Goal: Task Accomplishment & Management: Use online tool/utility

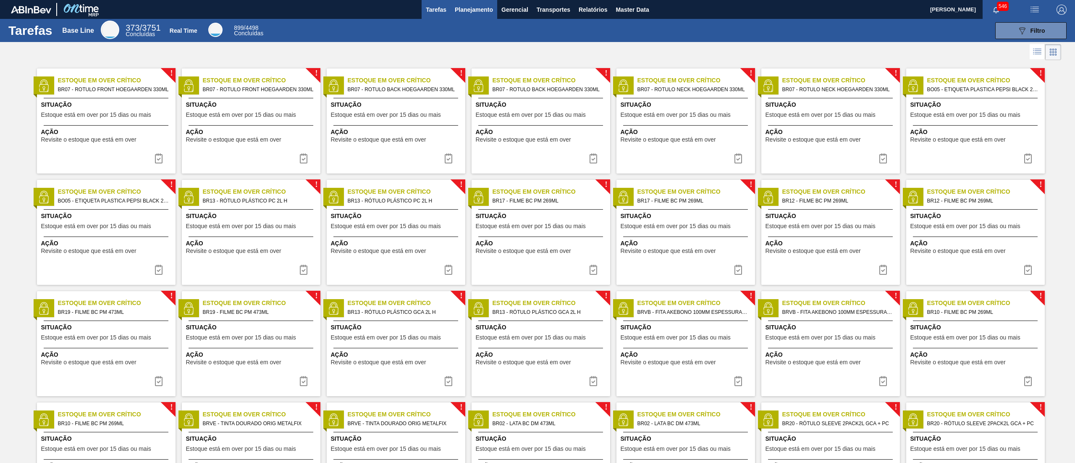
click at [481, 8] on span "Planejamento" at bounding box center [474, 10] width 38 height 10
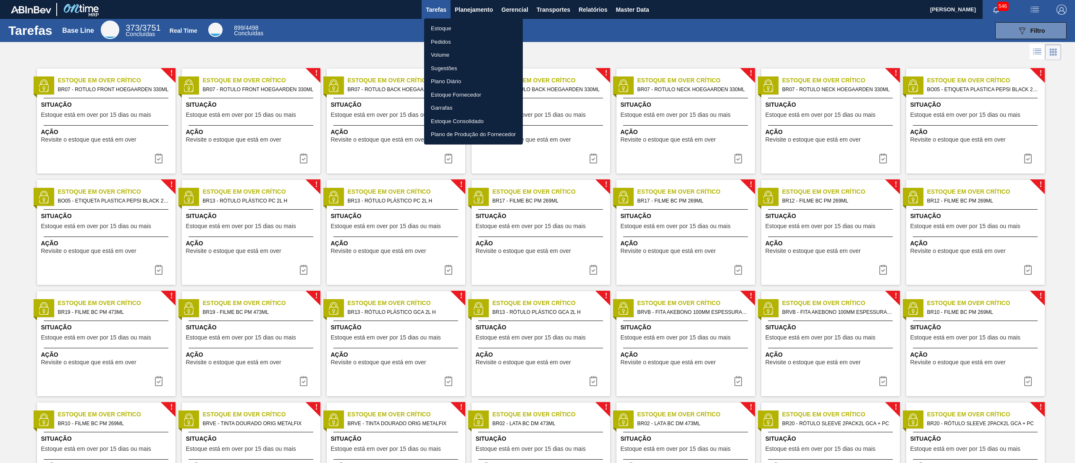
click at [457, 25] on li "Estoque" at bounding box center [473, 28] width 99 height 13
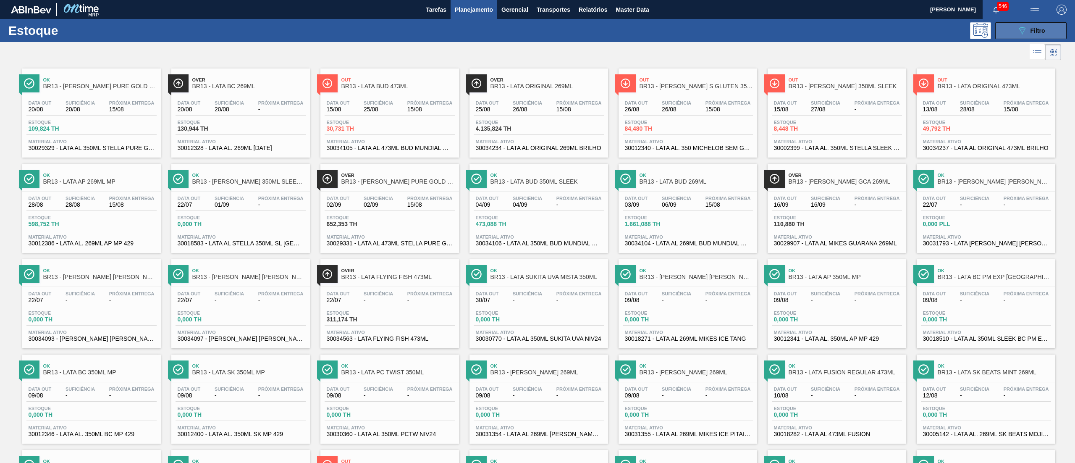
click at [1015, 29] on button "089F7B8B-B2A5-4AFE-B5C0-19BA573D28AC Filtro" at bounding box center [1030, 30] width 71 height 17
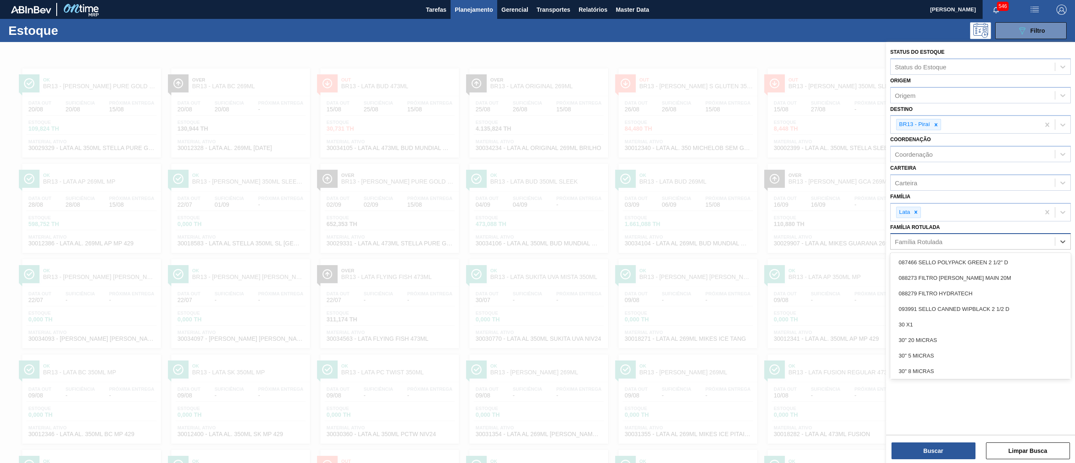
click at [931, 245] on div "Família Rotulada" at bounding box center [973, 242] width 164 height 12
paste Rotulada "303160"
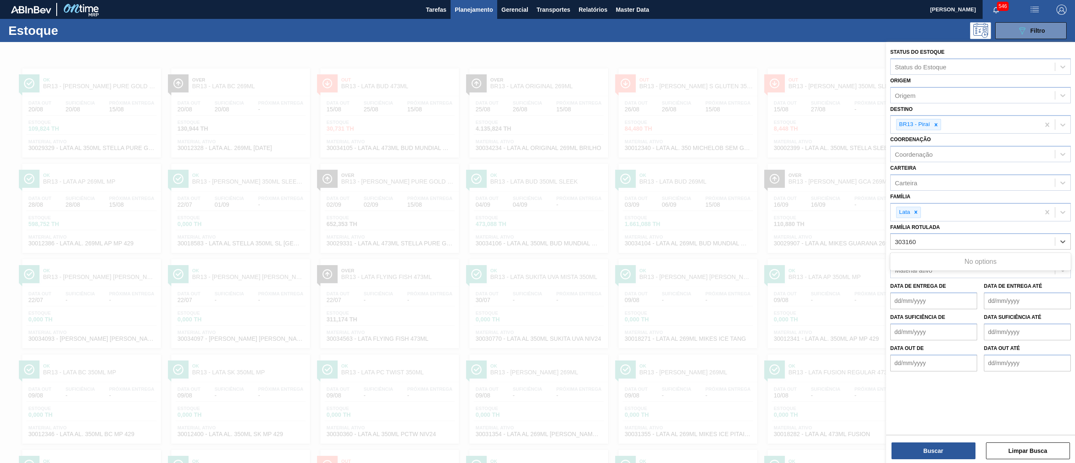
type Rotulada "303160"
click at [941, 230] on div "Família Rotulada Use Up and Down to choose options, press Enter to select the c…" at bounding box center [980, 235] width 181 height 29
click at [918, 96] on div "Origem" at bounding box center [973, 95] width 164 height 12
paste input "303160"
type input "303160"
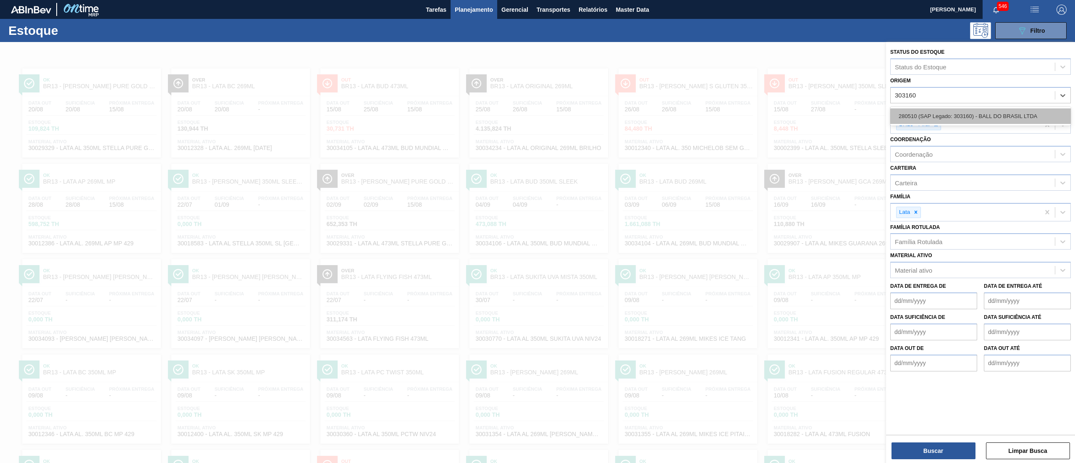
click at [922, 117] on div "280510 (SAP Legado: 303160) - BALL DO BRASIL LTDA" at bounding box center [980, 116] width 181 height 16
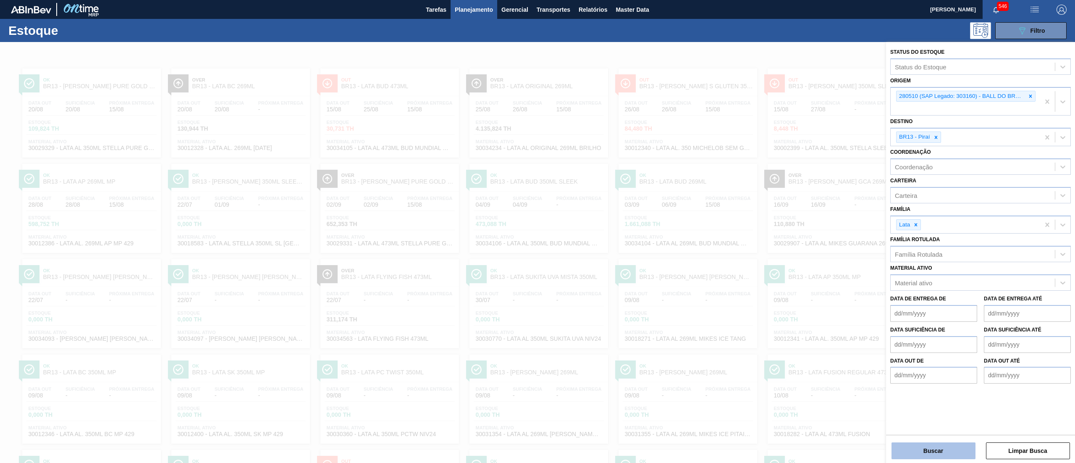
click at [920, 450] on button "Buscar" at bounding box center [934, 450] width 84 height 17
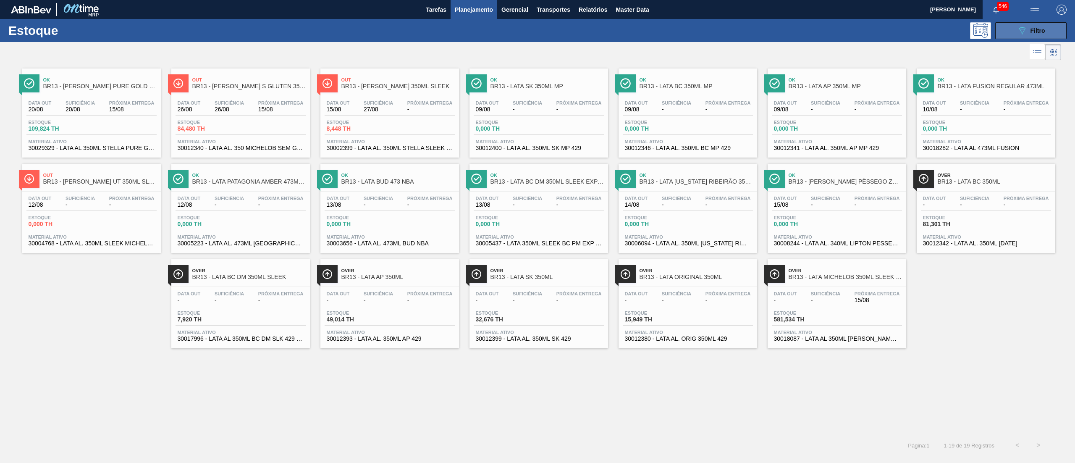
click at [1038, 24] on button "089F7B8B-B2A5-4AFE-B5C0-19BA573D28AC Filtro" at bounding box center [1030, 30] width 71 height 17
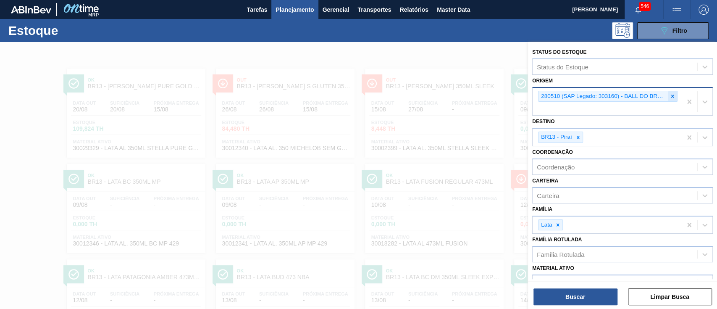
click at [673, 97] on icon at bounding box center [673, 96] width 6 height 6
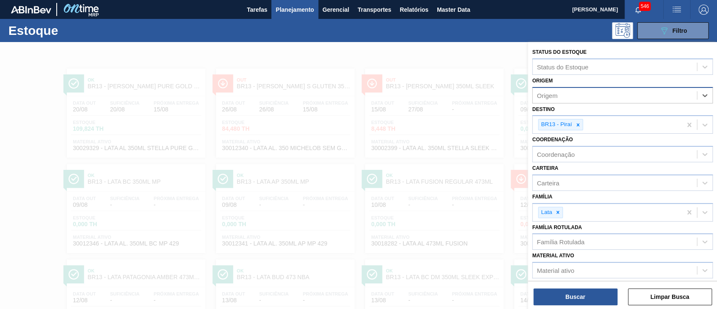
paste input "311017"
type input "311017"
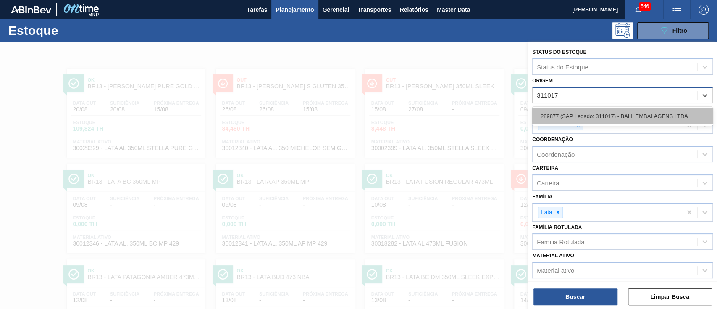
click at [651, 113] on div "289877 (SAP Legado: 311017) - BALL EMBALAGENS LTDA" at bounding box center [622, 116] width 181 height 16
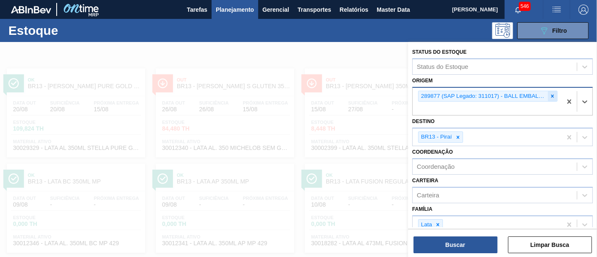
click at [554, 95] on icon at bounding box center [553, 96] width 6 height 6
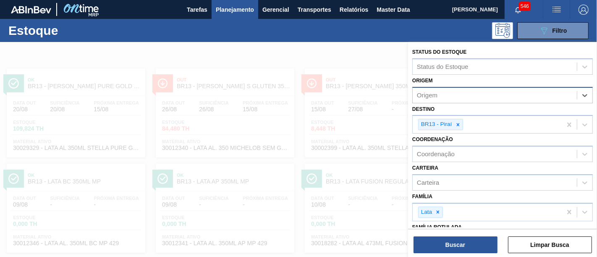
paste input "328451"
type input "328451"
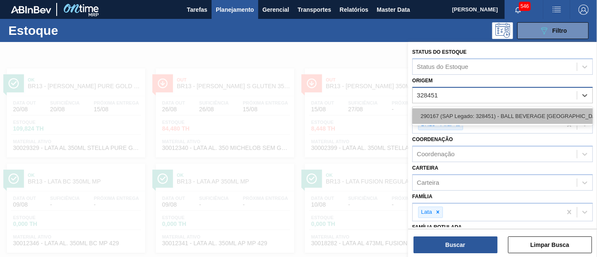
click at [503, 115] on div "290167 (SAP Legado: 328451) - BALL BEVERAGE CAN SOUTH AMERICA SA" at bounding box center [502, 116] width 181 height 16
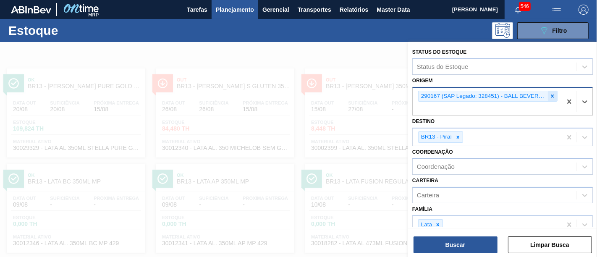
click at [554, 97] on icon at bounding box center [553, 96] width 6 height 6
paste input "329466"
type input "329466"
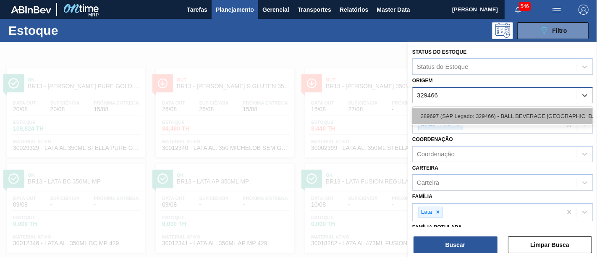
click at [493, 121] on div "289697 (SAP Legado: 329466) - BALL BEVERAGE CAN SOUTH AMERICA SA" at bounding box center [502, 116] width 181 height 16
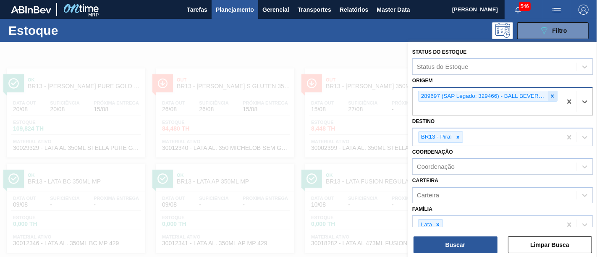
click at [548, 98] on div at bounding box center [552, 96] width 9 height 11
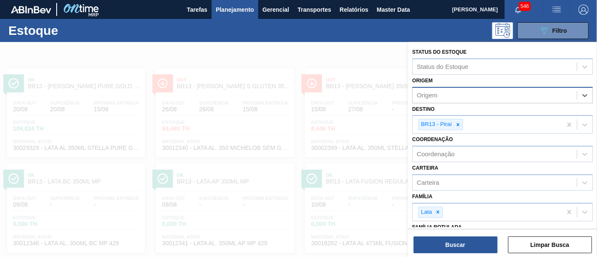
paste input "303180"
type input "303180"
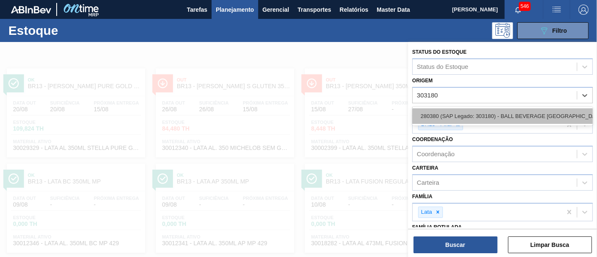
click at [505, 118] on div "280380 (SAP Legado: 303180) - BALL BEVERAGE CAN SOUTH AMERICA SA" at bounding box center [502, 116] width 181 height 16
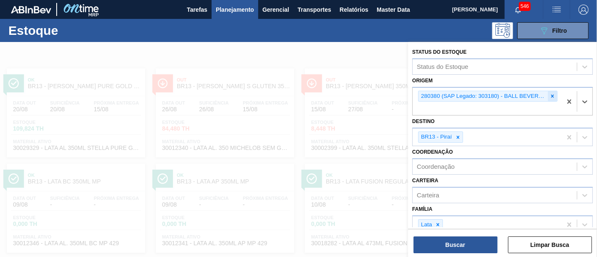
click at [553, 96] on icon at bounding box center [553, 96] width 6 height 6
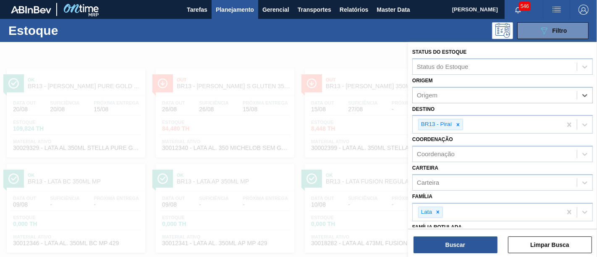
paste input "323611"
type input "323611"
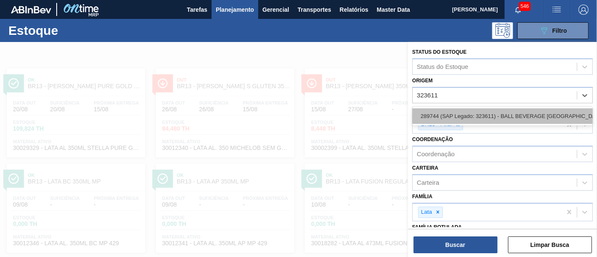
click at [506, 115] on div "289744 (SAP Legado: 323611) - BALL BEVERAGE CAN SOUTH AMERICA SA" at bounding box center [502, 116] width 181 height 16
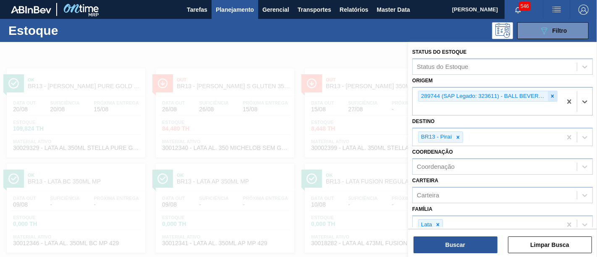
click at [550, 94] on icon at bounding box center [553, 96] width 6 height 6
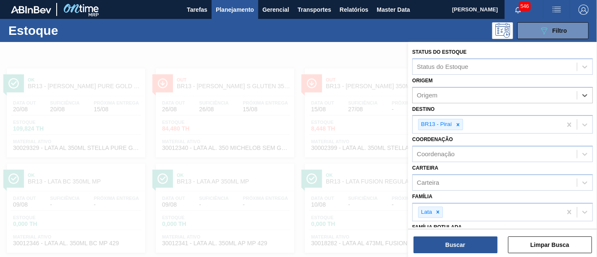
paste input "303171"
type input "303171"
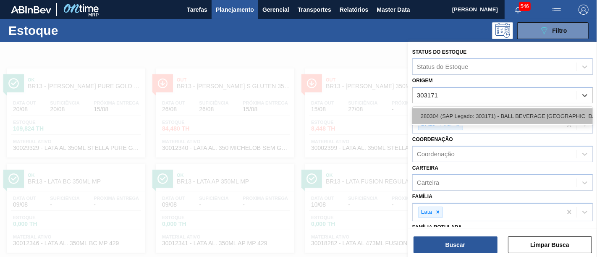
click at [491, 110] on div "280304 (SAP Legado: 303171) - BALL BEVERAGE CAN SOUTH AMERICA SA" at bounding box center [502, 116] width 181 height 16
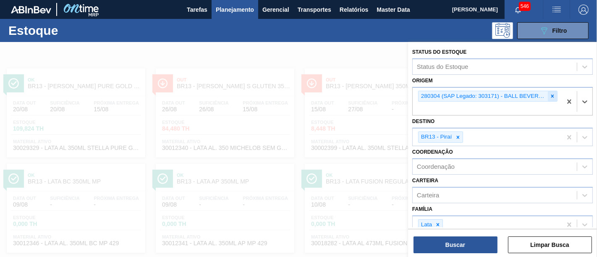
click at [550, 97] on icon at bounding box center [553, 96] width 6 height 6
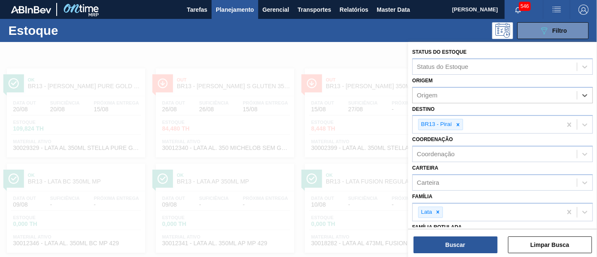
paste input "303127"
type input "303127"
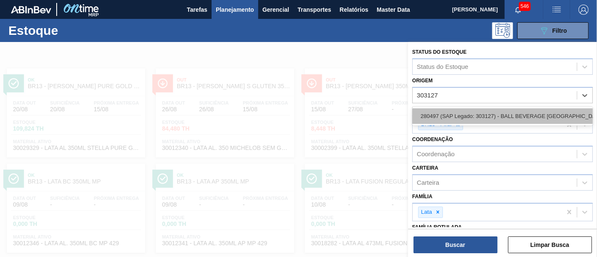
click at [495, 113] on div "280497 (SAP Legado: 303127) - BALL BEVERAGE CAN SOUTH AMERICA SA" at bounding box center [502, 116] width 181 height 16
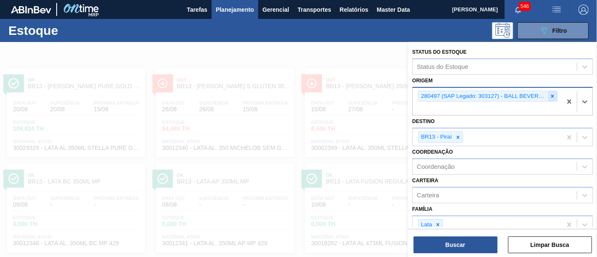
click at [550, 99] on div at bounding box center [552, 96] width 9 height 11
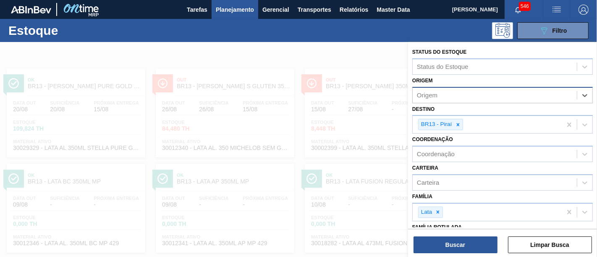
paste input "409964"
type input "409964"
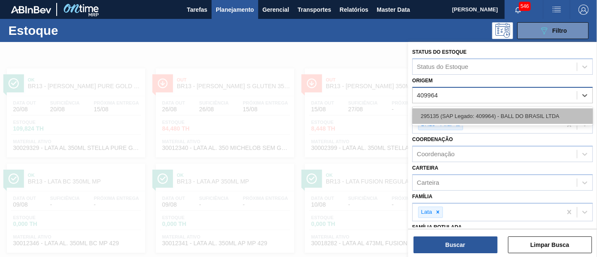
click at [486, 113] on div "295135 (SAP Legado: 409964) - BALL DO BRASIL LTDA" at bounding box center [502, 116] width 181 height 16
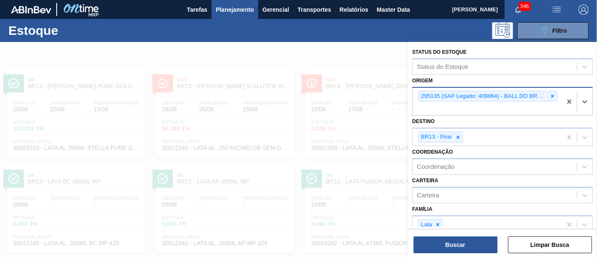
paste input "323107"
type input "323107"
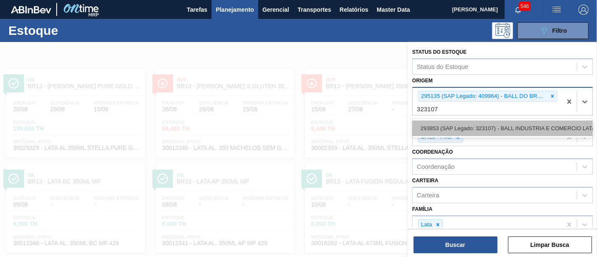
click at [580, 124] on div "293853 (SAP Legado: 323107) - BALL INDUSTRIA E COMERCIO LATAS E" at bounding box center [502, 129] width 181 height 16
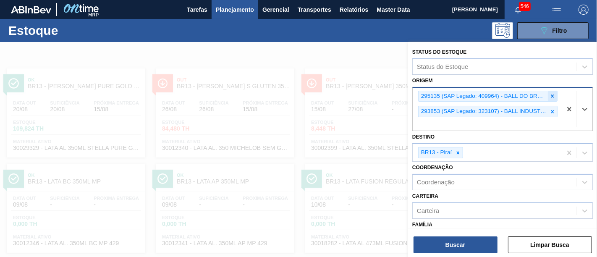
click at [550, 96] on icon at bounding box center [553, 96] width 6 height 6
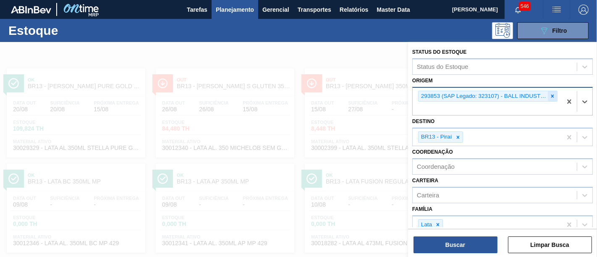
click at [551, 91] on div at bounding box center [552, 96] width 9 height 11
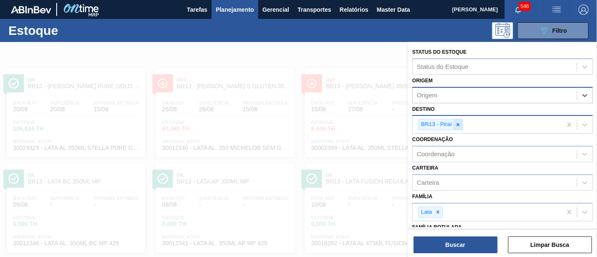
click at [456, 122] on icon at bounding box center [458, 125] width 6 height 6
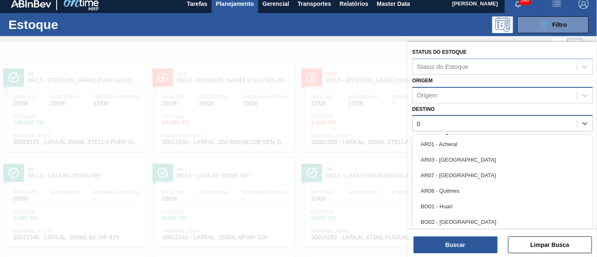
scroll to position [6, 0]
type input "07"
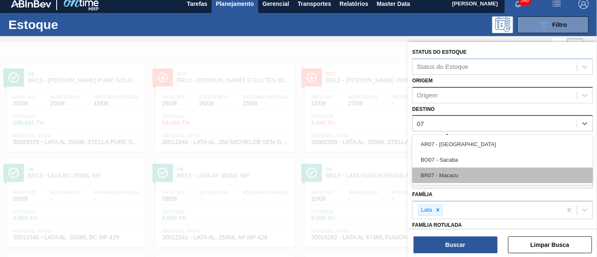
click at [449, 173] on div "BR07 - Macacu" at bounding box center [502, 176] width 181 height 16
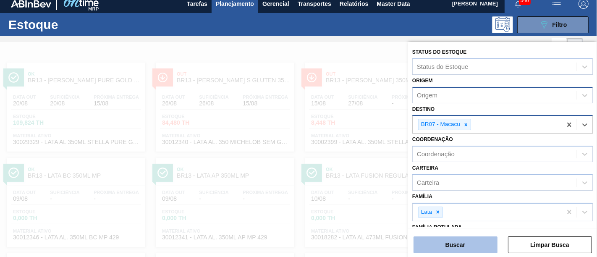
click at [439, 248] on button "Buscar" at bounding box center [456, 244] width 84 height 17
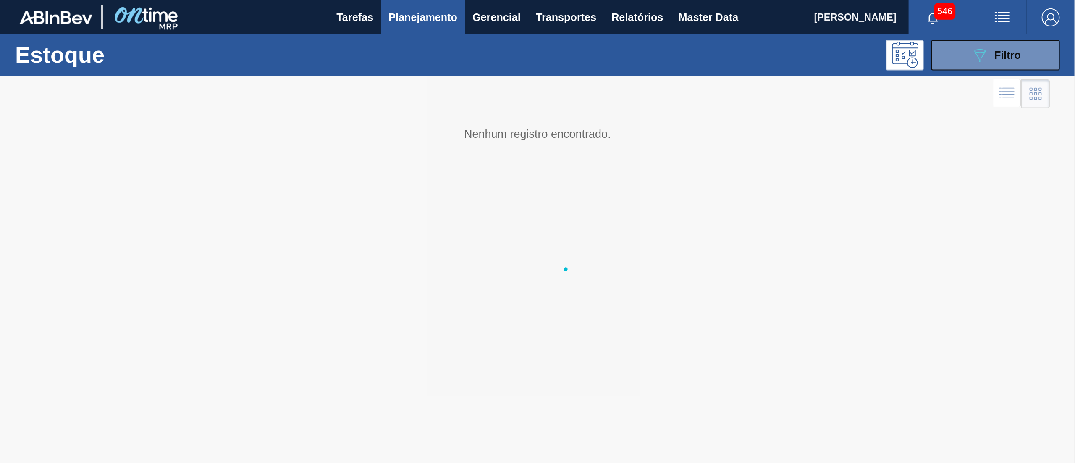
scroll to position [0, 0]
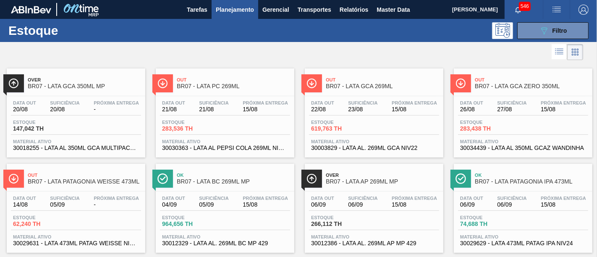
click at [221, 216] on span "Estoque" at bounding box center [191, 217] width 59 height 5
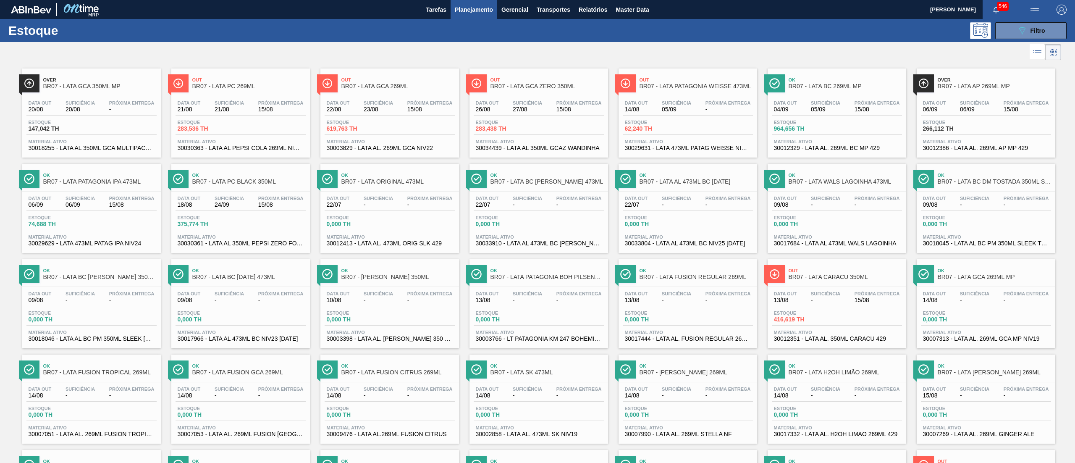
click at [775, 41] on div "Estoque 089F7B8B-B2A5-4AFE-B5C0-19BA573D28AC Filtro" at bounding box center [537, 30] width 1075 height 23
click at [948, 248] on div "Data out 09/08 Suficiência - Próxima Entrega - Estoque 0,000 TH Material ativo …" at bounding box center [986, 220] width 139 height 57
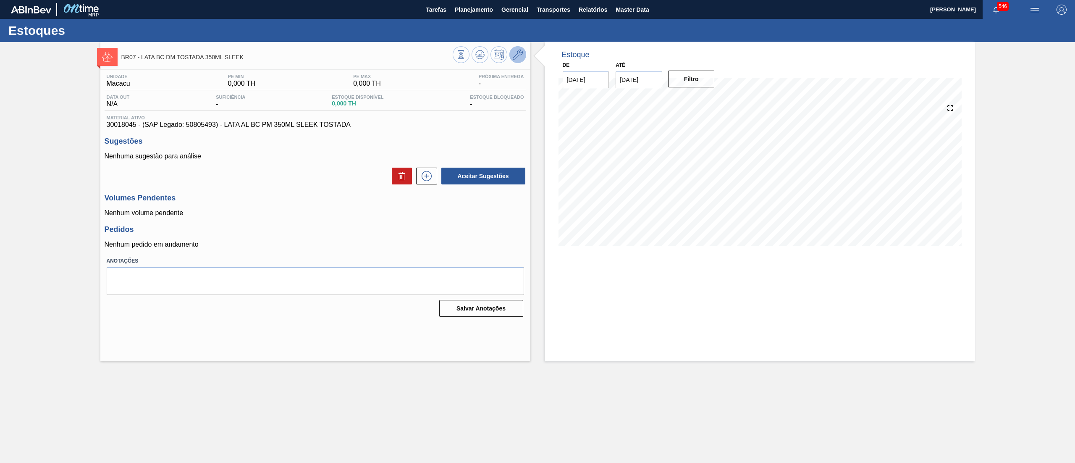
click at [525, 58] on button at bounding box center [517, 54] width 17 height 17
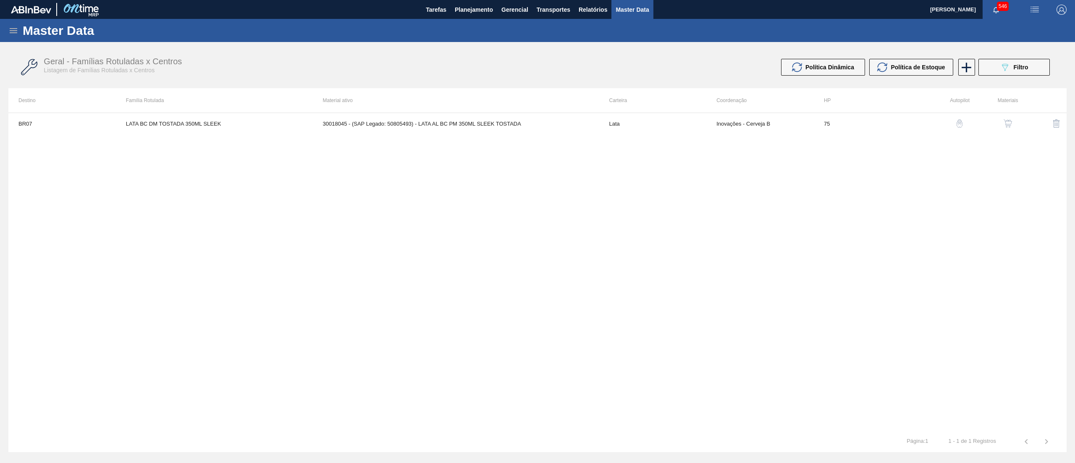
click at [1007, 127] on img "button" at bounding box center [1008, 123] width 8 height 8
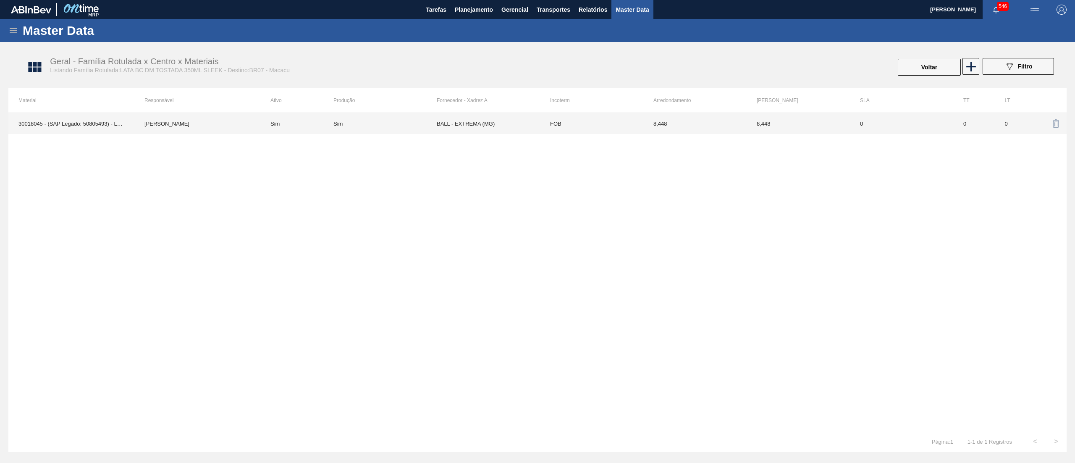
click at [521, 126] on td "BALL - EXTREMA (MG)" at bounding box center [488, 123] width 103 height 21
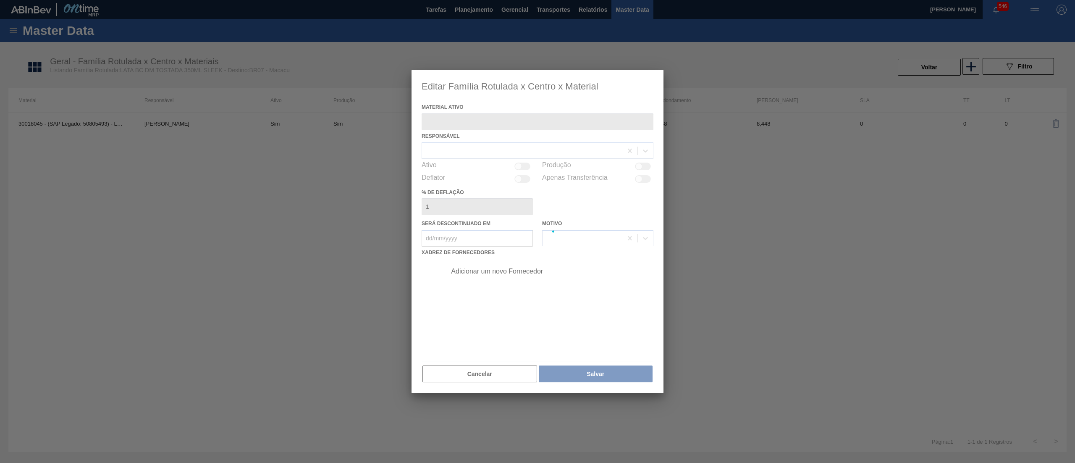
type ativo "30018045 - (SAP Legado: 50805493) - LATA AL BC PM 350ML SLEEK TOSTADA"
checkbox input "true"
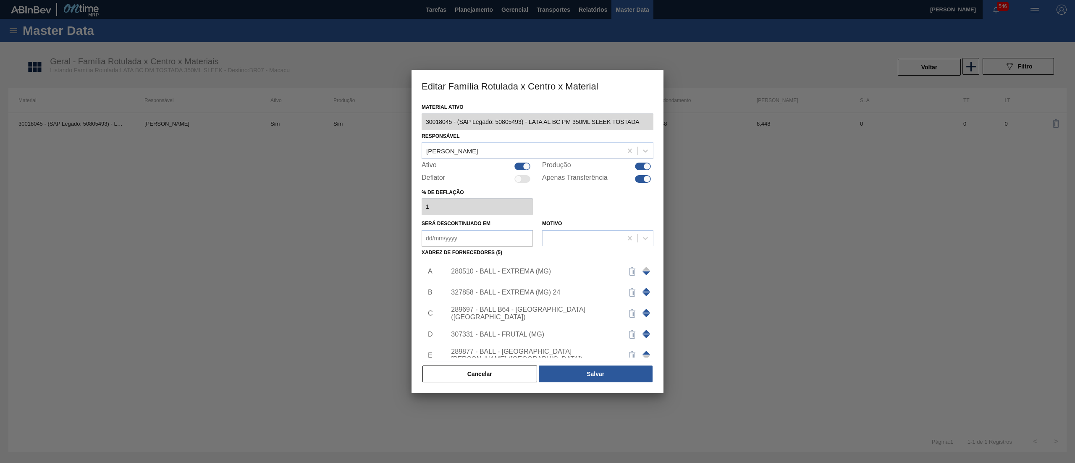
click at [489, 270] on div "280510 - BALL - EXTREMA (MG)" at bounding box center [533, 272] width 165 height 8
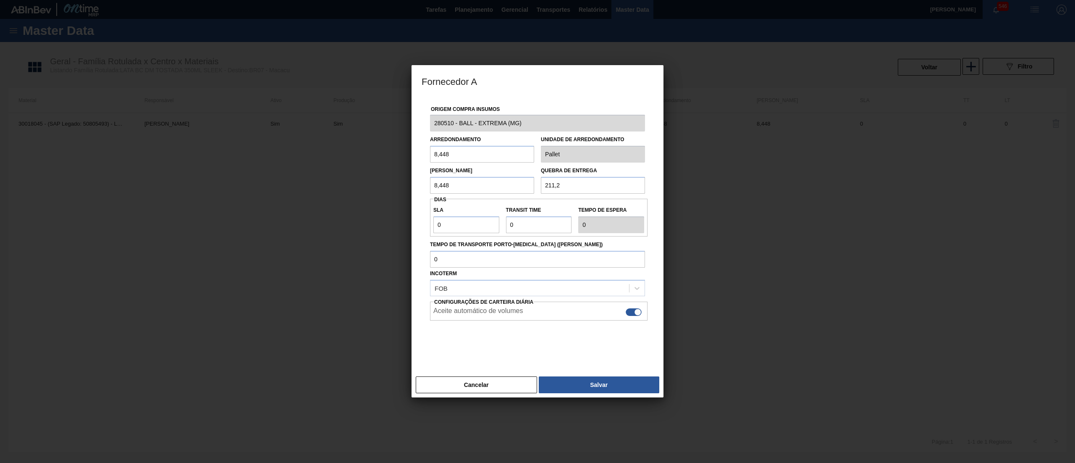
click at [399, 123] on div "Fornecedor A Origem Compra Insumos 280510 - BALL - EXTREMA (MG) Arredondamento …" at bounding box center [537, 231] width 1075 height 463
click at [509, 382] on button "Cancelar" at bounding box center [476, 384] width 121 height 17
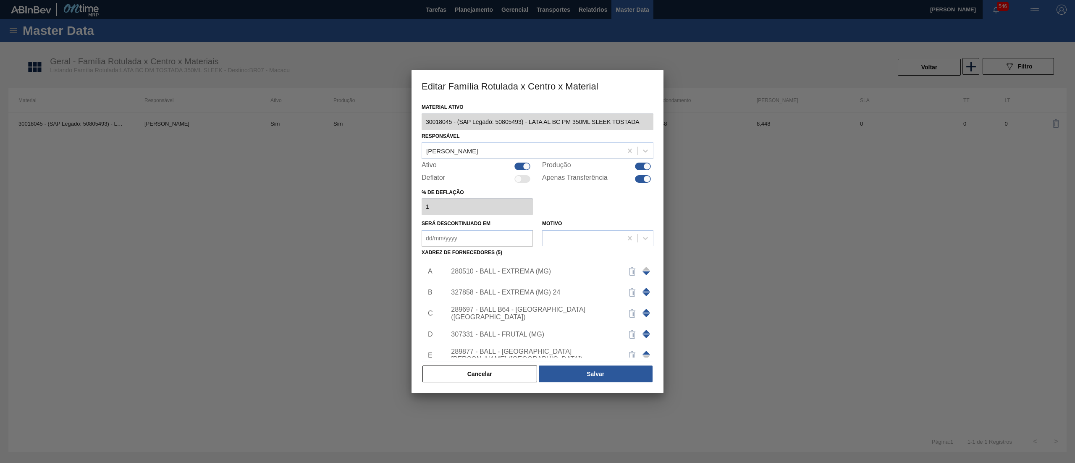
click at [514, 332] on div "307331 - BALL - FRUTAL (MG)" at bounding box center [533, 335] width 165 height 8
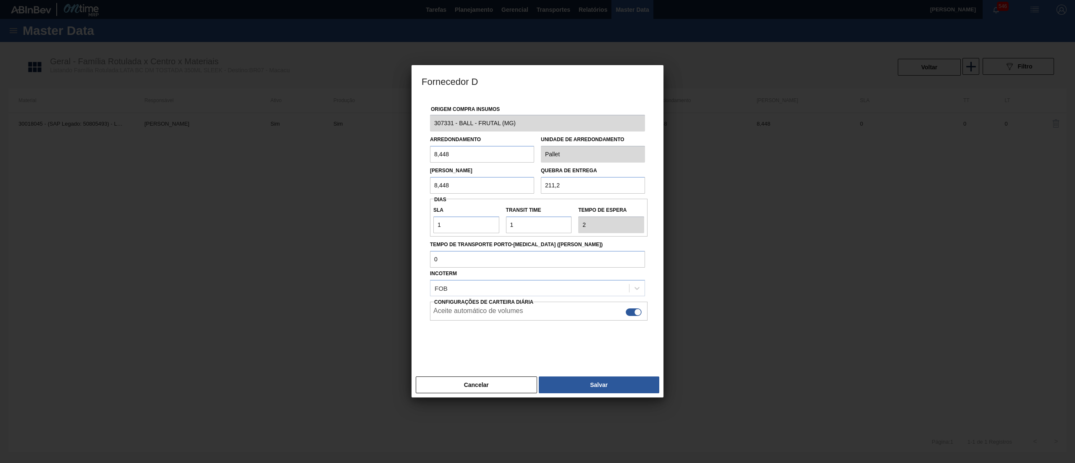
click at [326, 129] on div "Fornecedor D Origem Compra Insumos 307331 - BALL - FRUTAL (MG) Arredondamento 8…" at bounding box center [537, 231] width 1075 height 463
click at [475, 376] on div "Cancelar Salvar" at bounding box center [538, 384] width 252 height 25
click at [478, 379] on button "Cancelar" at bounding box center [476, 384] width 121 height 17
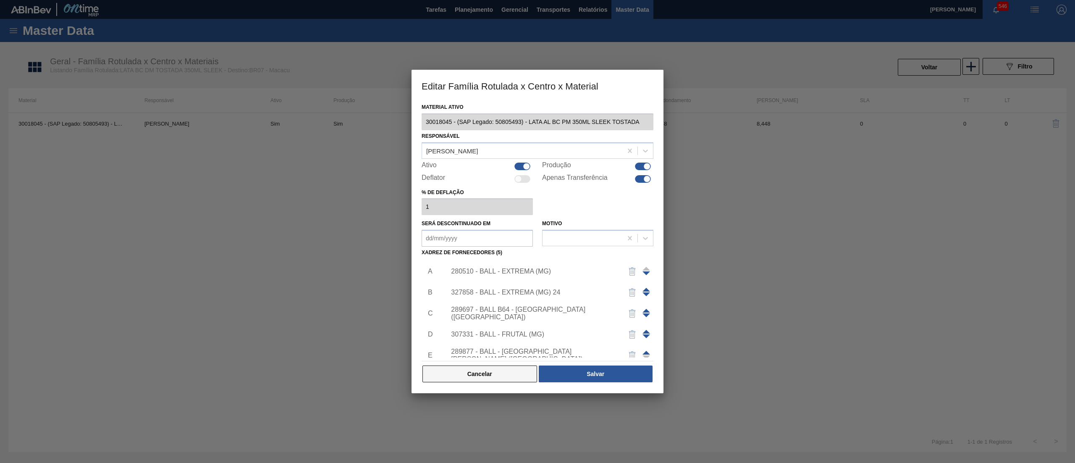
click at [503, 371] on button "Cancelar" at bounding box center [480, 373] width 115 height 17
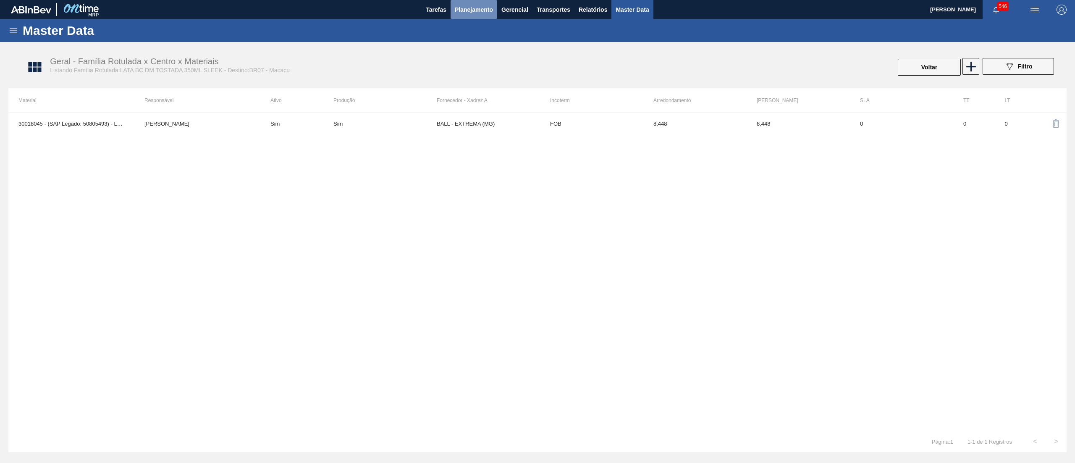
click at [478, 15] on button "Planejamento" at bounding box center [474, 9] width 47 height 19
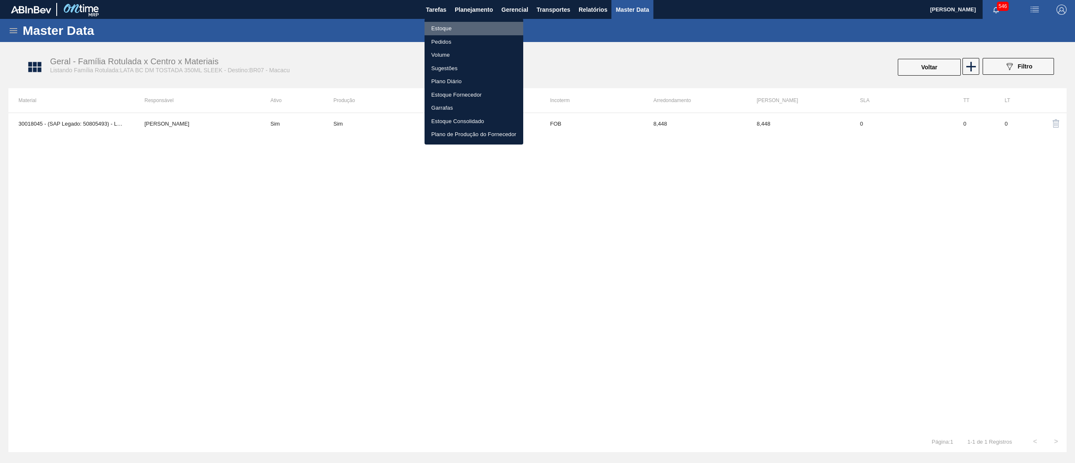
click at [467, 26] on li "Estoque" at bounding box center [474, 28] width 99 height 13
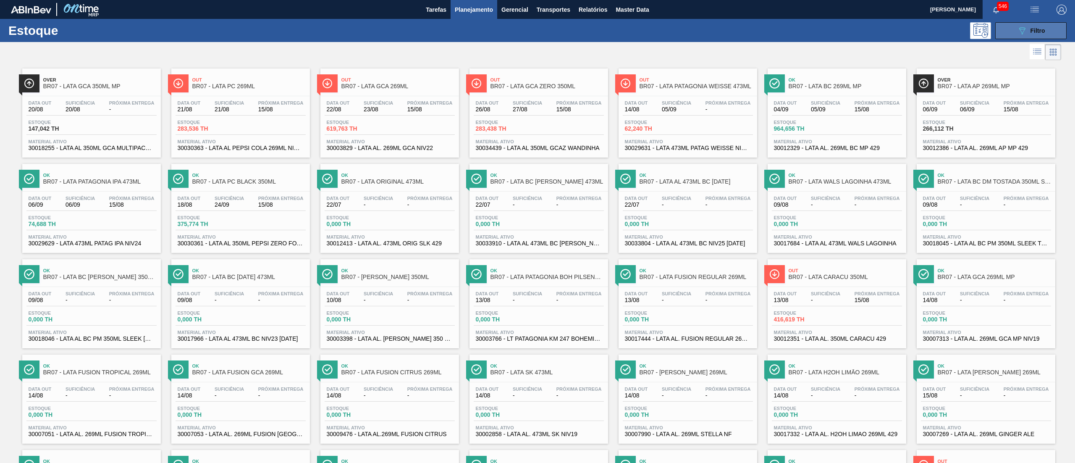
click at [1055, 26] on button "089F7B8B-B2A5-4AFE-B5C0-19BA573D28AC Filtro" at bounding box center [1030, 30] width 71 height 17
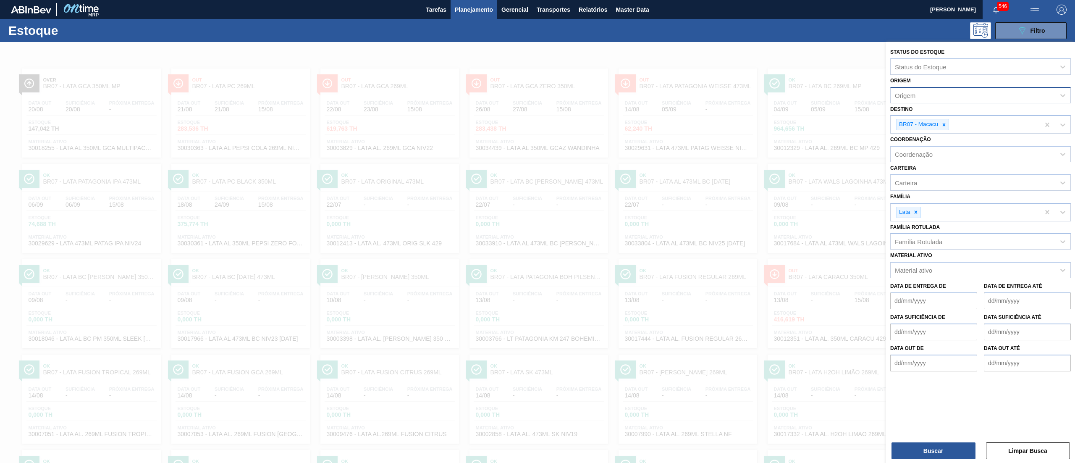
click at [931, 93] on div "Origem" at bounding box center [973, 95] width 164 height 12
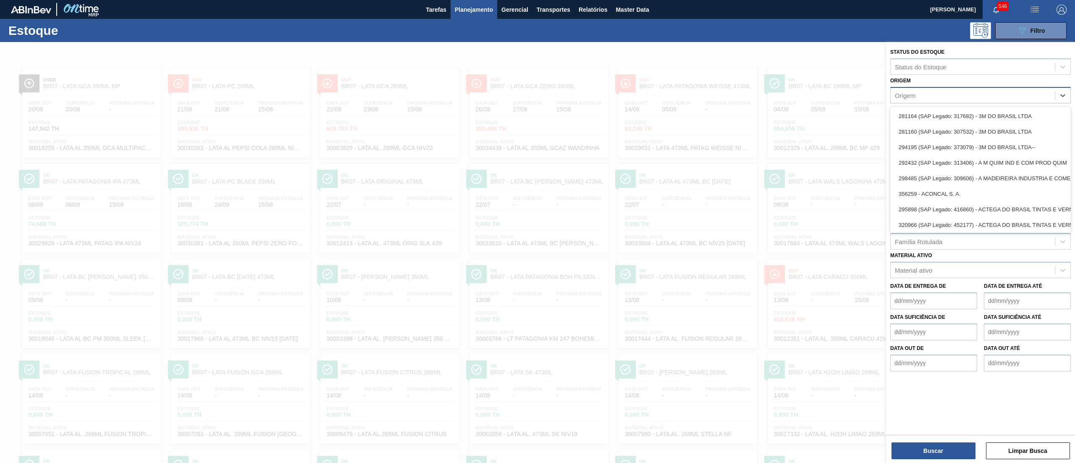
paste input "280510"
type input "280510"
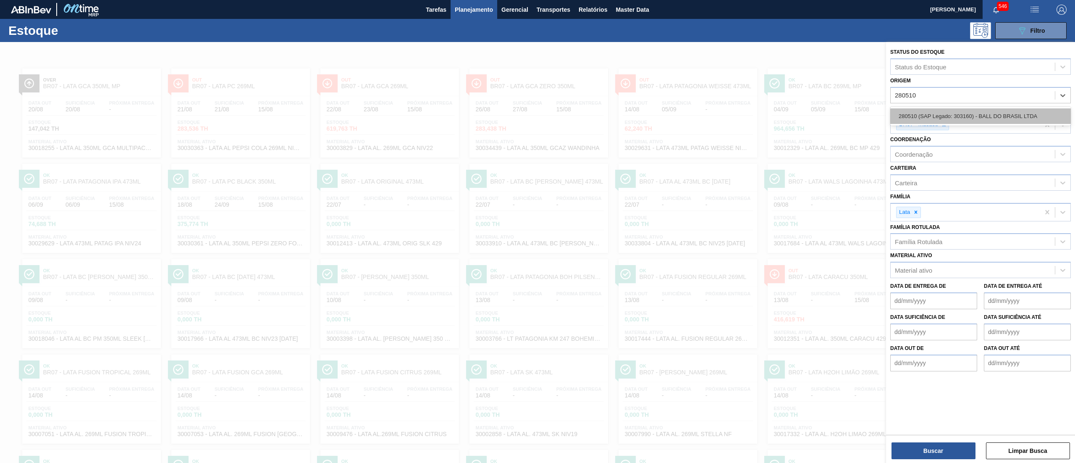
click at [933, 110] on div "280510 (SAP Legado: 303160) - BALL DO BRASIL LTDA" at bounding box center [980, 116] width 181 height 16
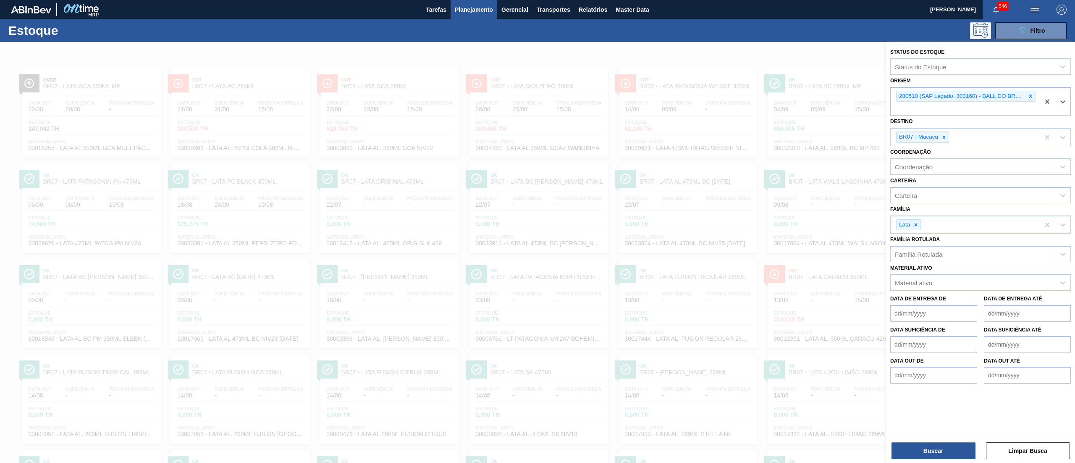
paste input "280510"
type input "280510"
click at [1029, 94] on icon at bounding box center [1031, 96] width 6 height 6
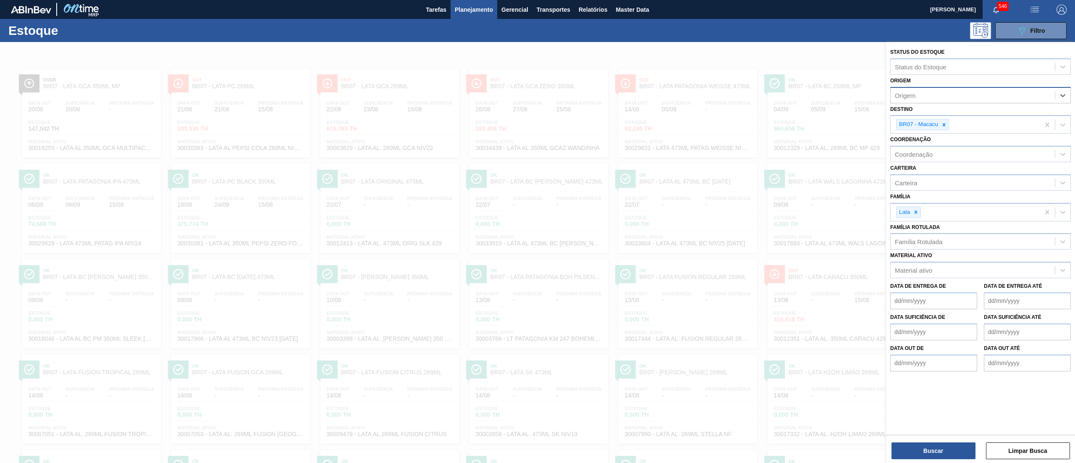
paste input "307331"
type input "307331"
click at [1011, 109] on div "307331 (SAP Legado: 439994) - BALL EMBALAGENS LTDA" at bounding box center [980, 116] width 181 height 16
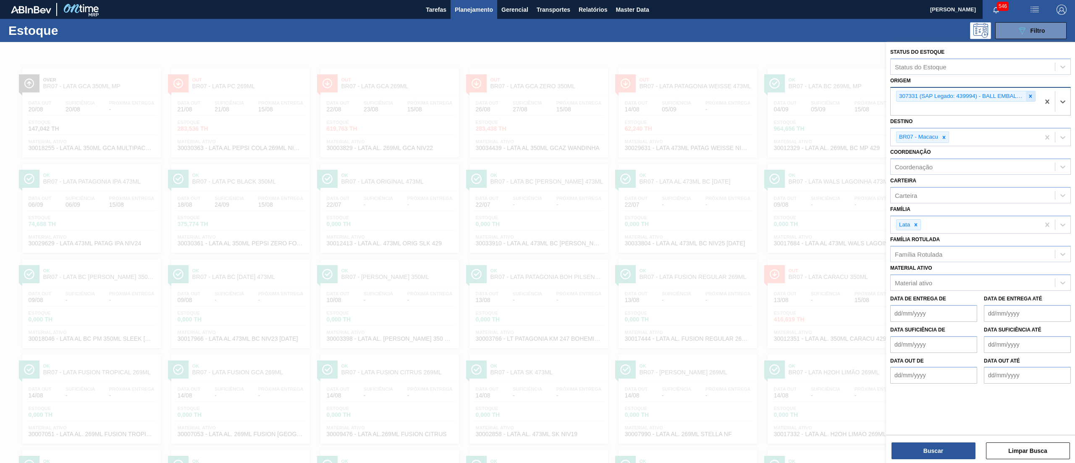
click at [1026, 94] on div at bounding box center [1030, 96] width 9 height 11
paste input "439994"
type input "439994"
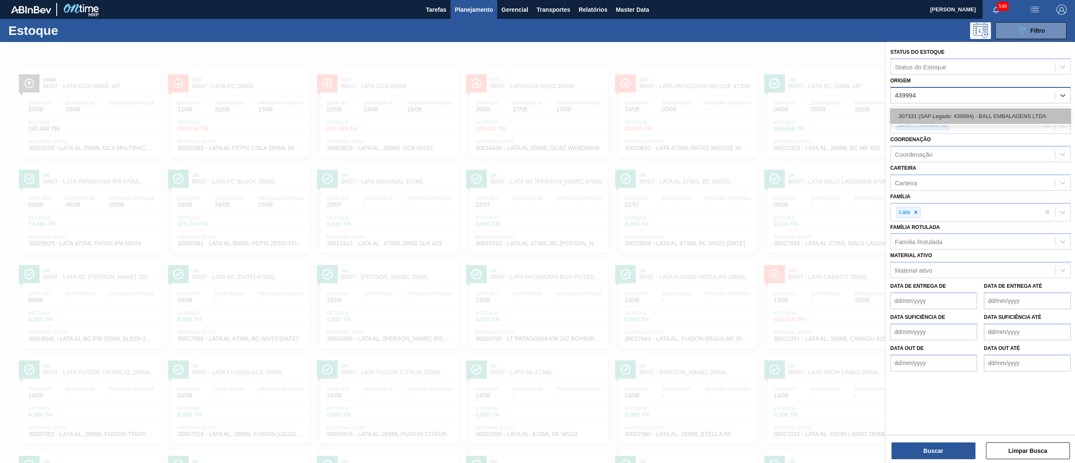
click at [1025, 109] on div "307331 (SAP Legado: 439994) - BALL EMBALAGENS LTDA" at bounding box center [980, 116] width 181 height 16
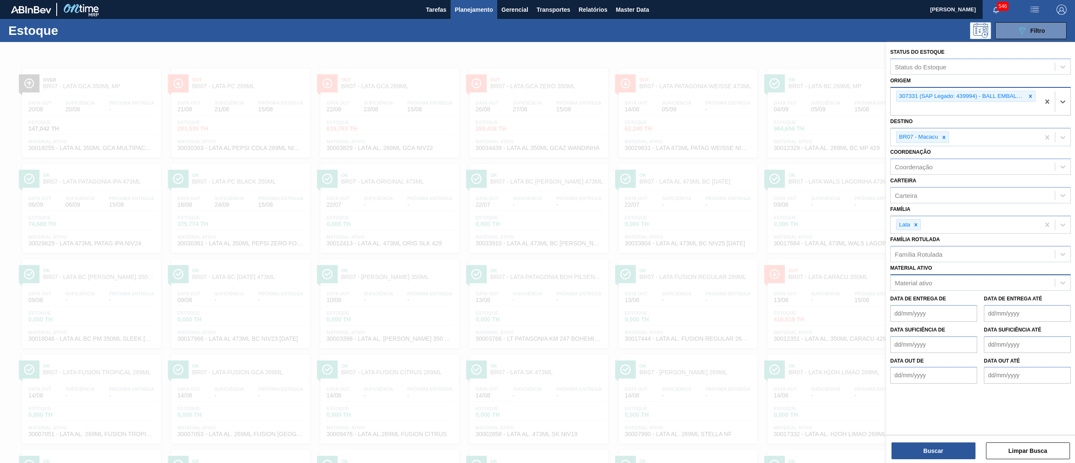
click at [1003, 286] on div "Material ativo" at bounding box center [973, 283] width 164 height 12
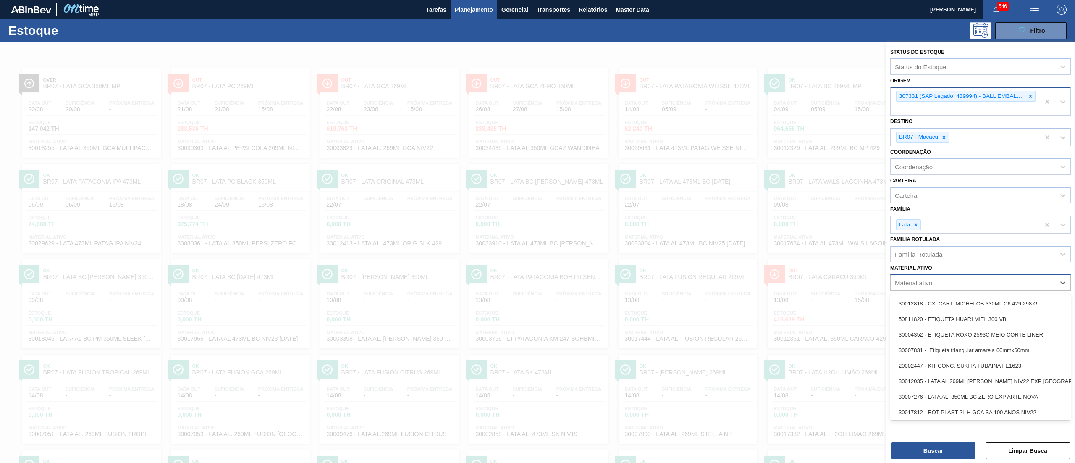
paste ativo "30034752"
type ativo "30034752"
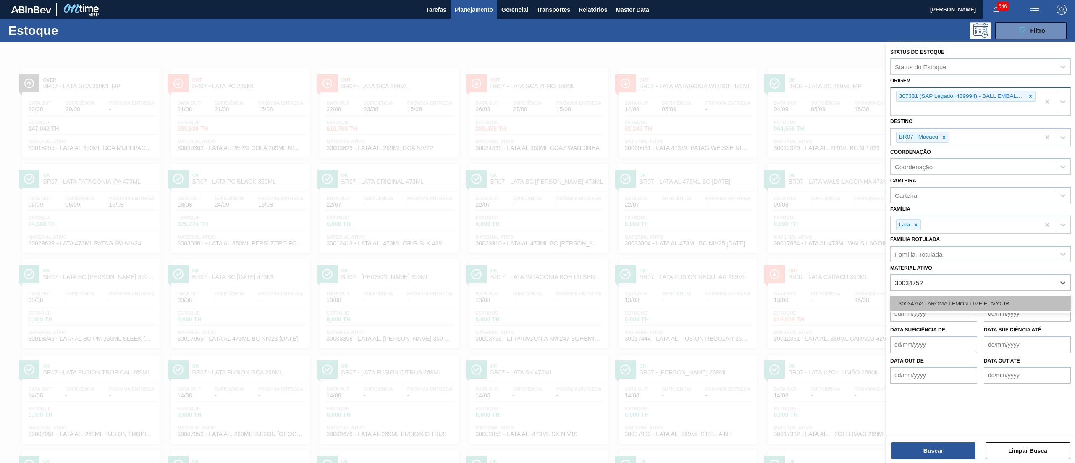
click at [990, 303] on div "30034752 - AROMA LEMON LIME FLAVOUR" at bounding box center [980, 304] width 181 height 16
click at [917, 226] on icon at bounding box center [916, 225] width 6 height 6
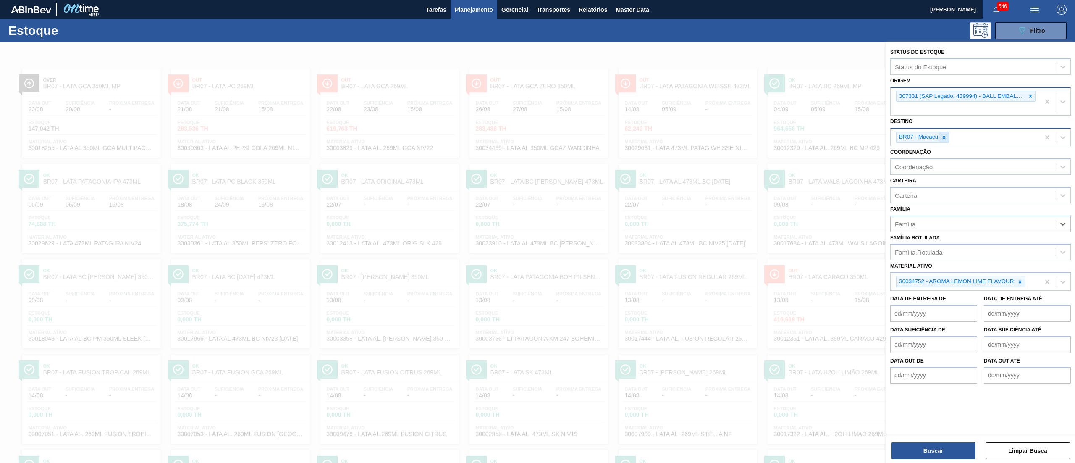
click at [945, 133] on div at bounding box center [944, 137] width 9 height 11
click at [1035, 92] on div at bounding box center [1030, 96] width 9 height 11
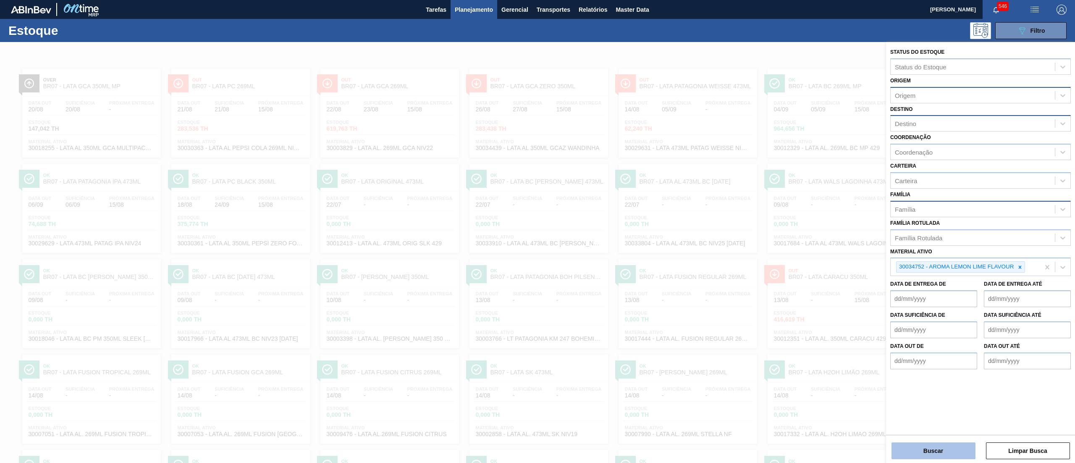
click at [919, 447] on button "Buscar" at bounding box center [934, 450] width 84 height 17
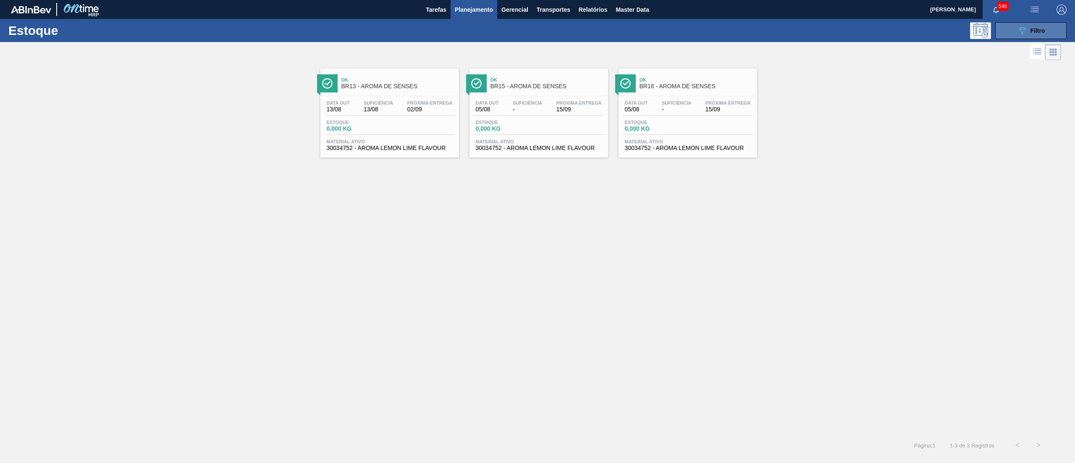
click at [1015, 26] on button "089F7B8B-B2A5-4AFE-B5C0-19BA573D28AC Filtro" at bounding box center [1030, 30] width 71 height 17
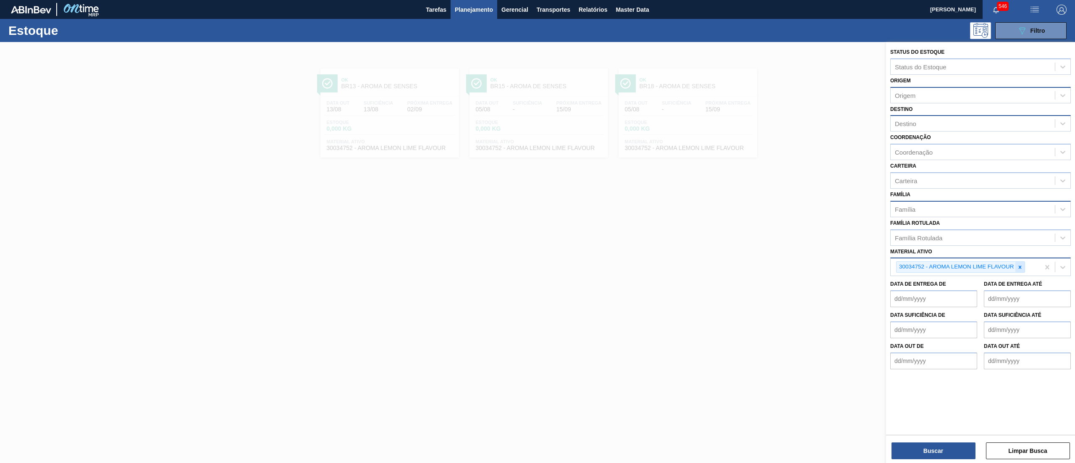
click at [1022, 267] on icon at bounding box center [1020, 267] width 6 height 6
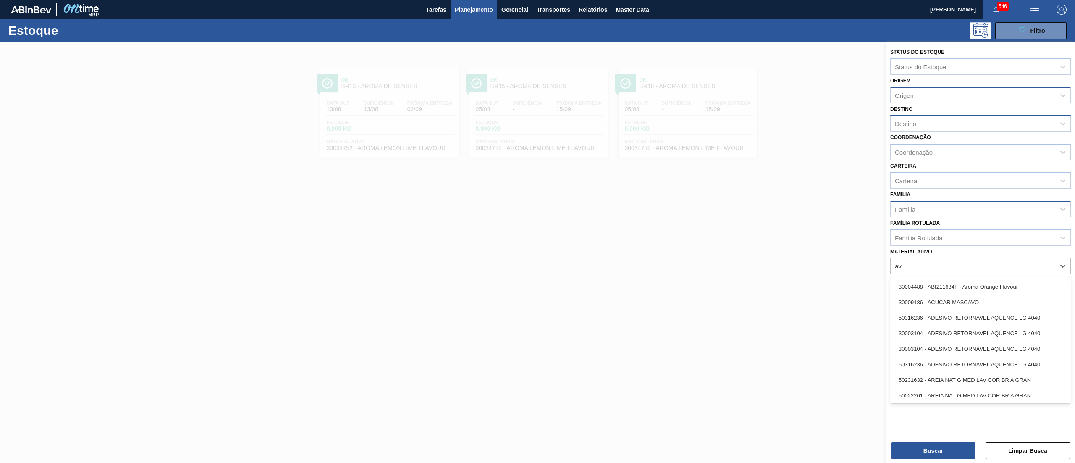
type ativo "avi"
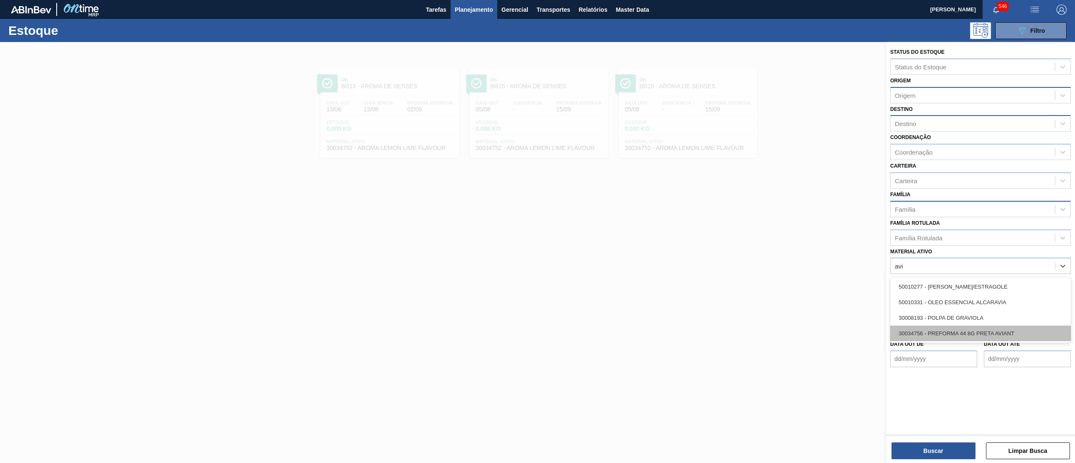
click at [981, 333] on div "30034756 - PREFORMA 44 8G PRETA AVIANT" at bounding box center [980, 334] width 181 height 16
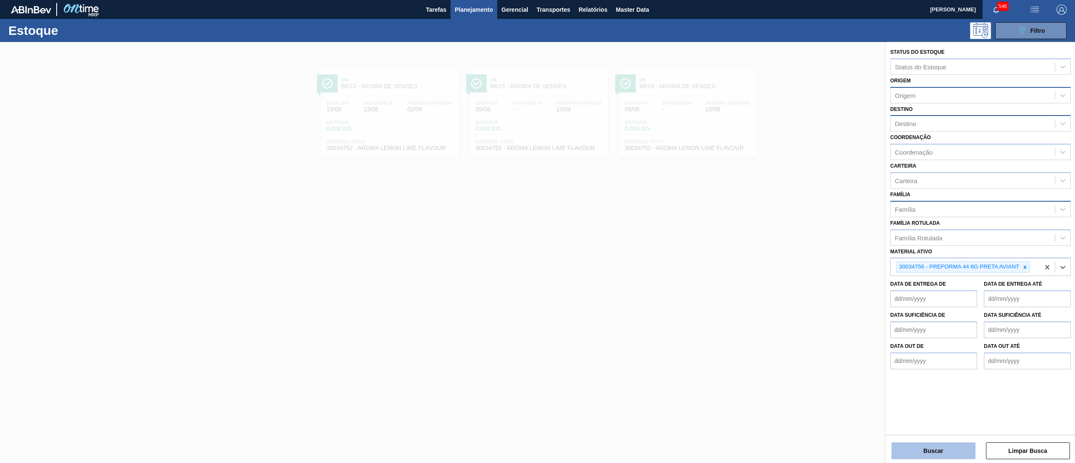
click at [936, 452] on button "Buscar" at bounding box center [934, 450] width 84 height 17
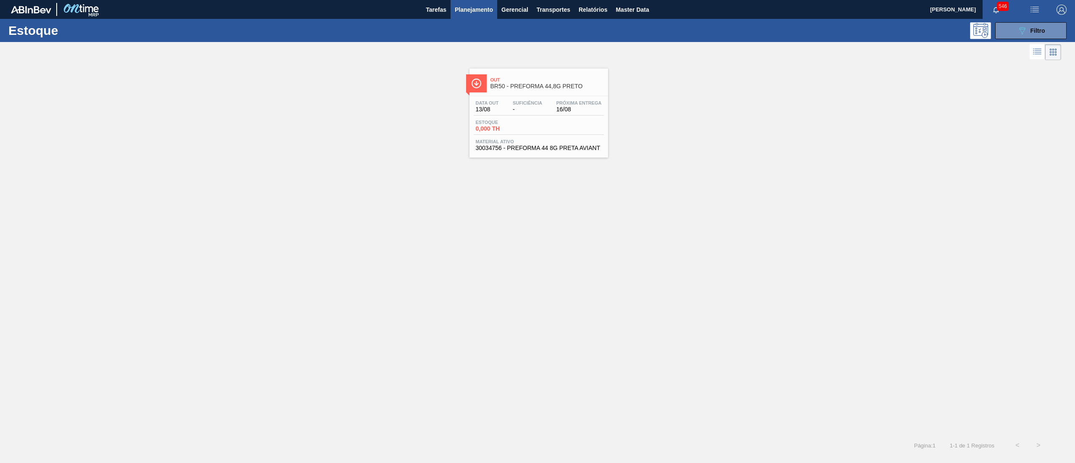
click at [512, 141] on span "Material ativo" at bounding box center [539, 141] width 126 height 5
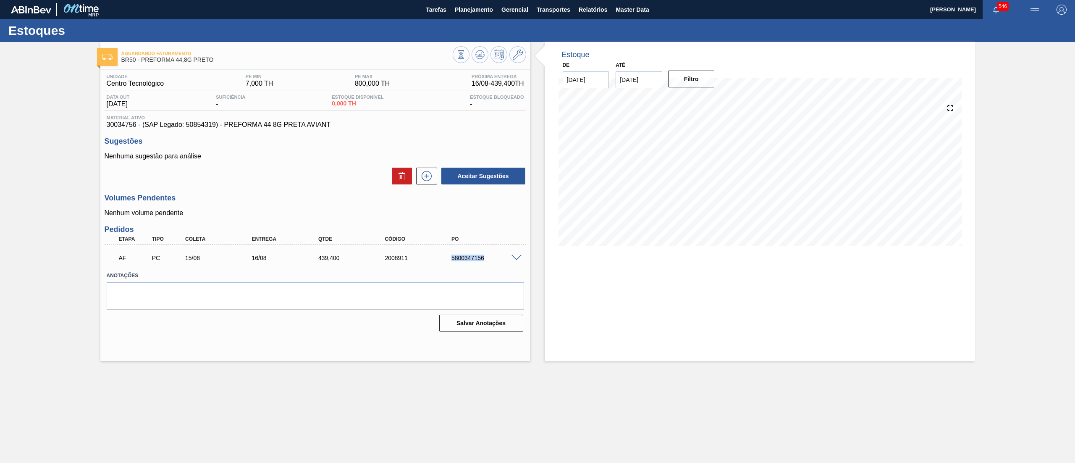
drag, startPoint x: 446, startPoint y: 250, endPoint x: 506, endPoint y: 259, distance: 61.1
click at [506, 259] on div "AF PC 15/08 16/08 439,400 2008911 5800347156" at bounding box center [312, 257] width 399 height 17
copy div "5800347156"
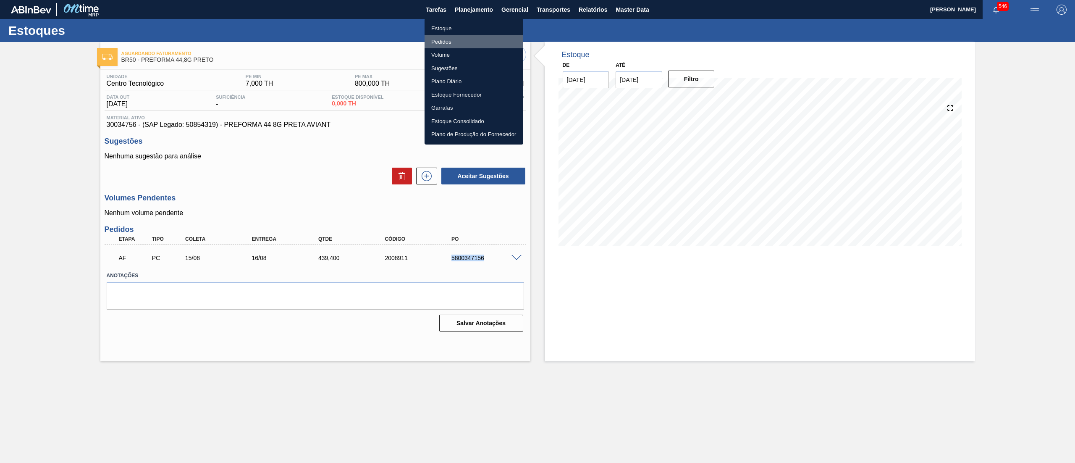
click at [461, 43] on li "Pedidos" at bounding box center [474, 41] width 99 height 13
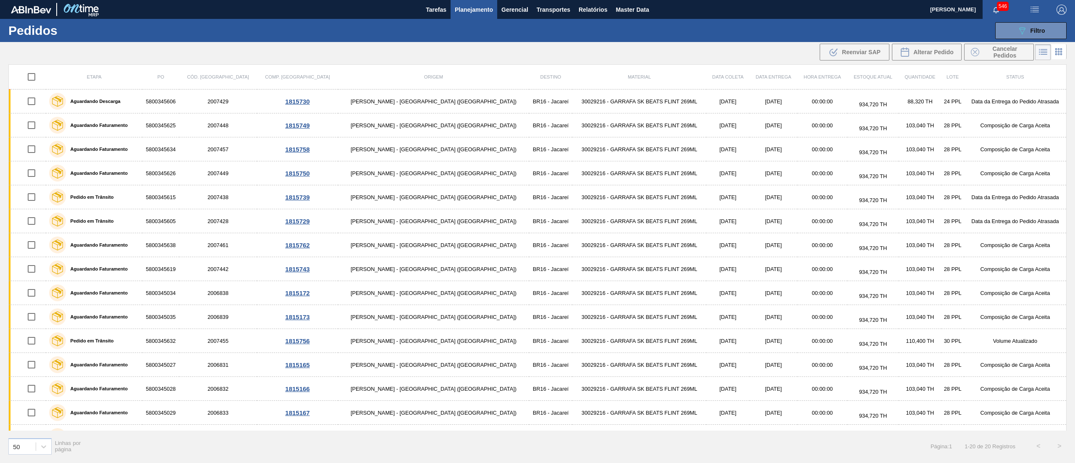
click at [812, 10] on div "Tarefas Planejamento Gerencial Transportes Relatórios Master Data" at bounding box center [537, 9] width 1075 height 19
click at [1047, 38] on button "089F7B8B-B2A5-4AFE-B5C0-19BA573D28AC Filtro" at bounding box center [1030, 30] width 71 height 17
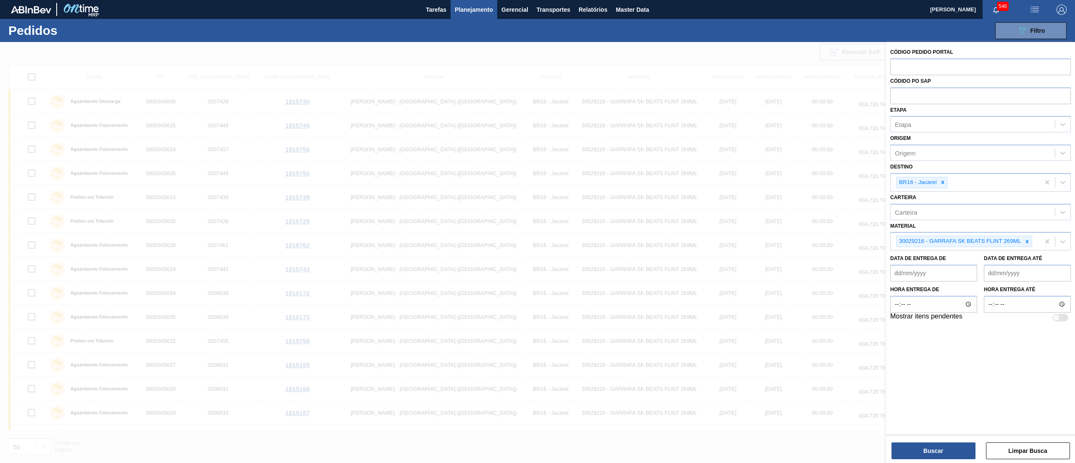
click at [922, 55] on div "Código Pedido Portal" at bounding box center [980, 60] width 181 height 29
click at [923, 65] on input "text" at bounding box center [980, 66] width 181 height 16
paste input "2005964"
type input "2005964"
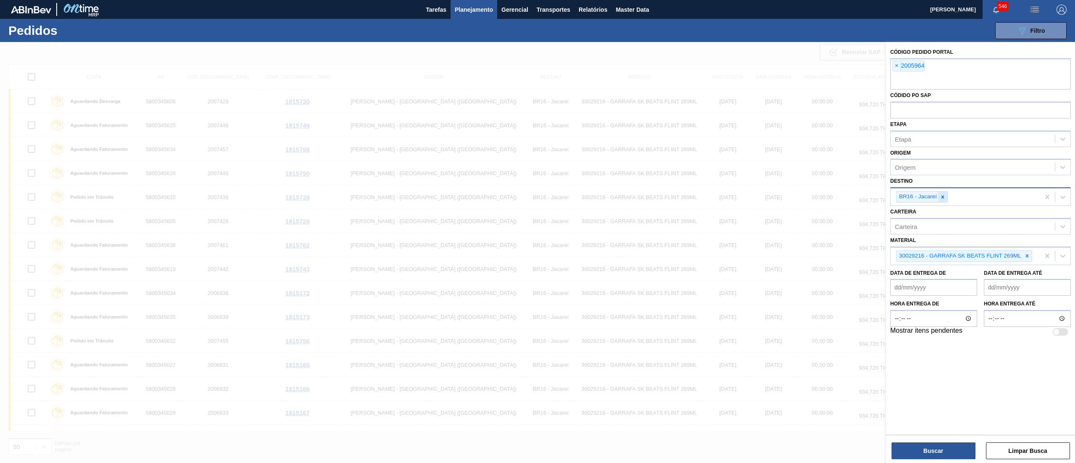
click at [941, 197] on icon at bounding box center [943, 197] width 6 height 6
click at [1032, 255] on div "30029216 - GARRAFA SK BEATS FLINT 269ML" at bounding box center [964, 253] width 136 height 11
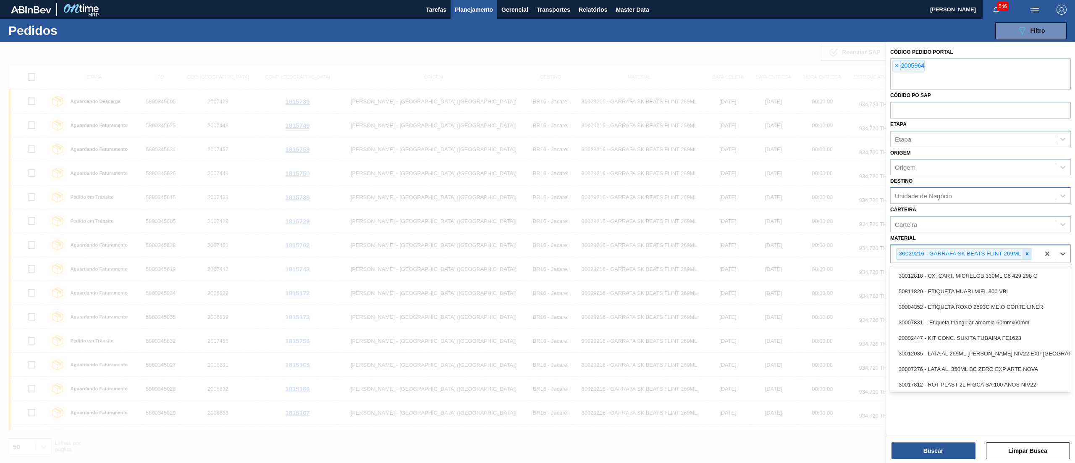
click at [1025, 255] on icon at bounding box center [1027, 254] width 6 height 6
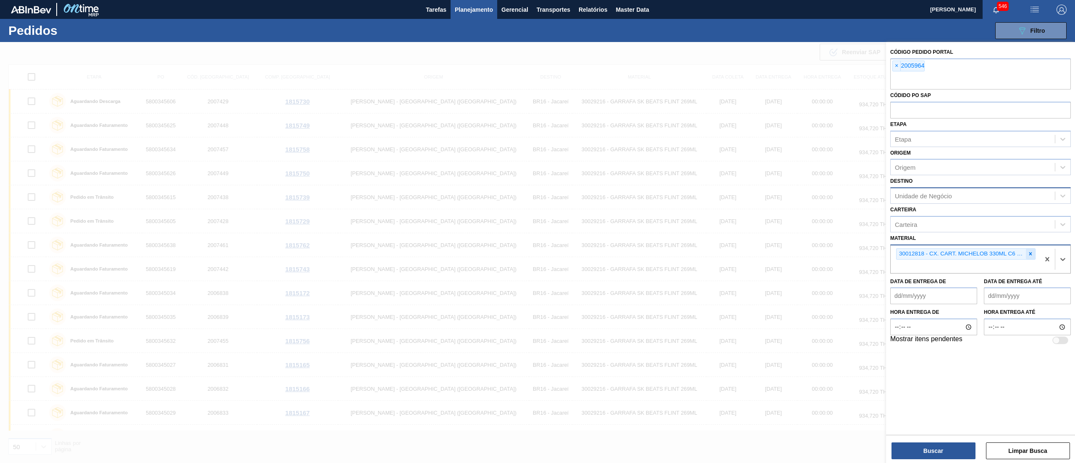
click at [1032, 251] on icon at bounding box center [1031, 254] width 6 height 6
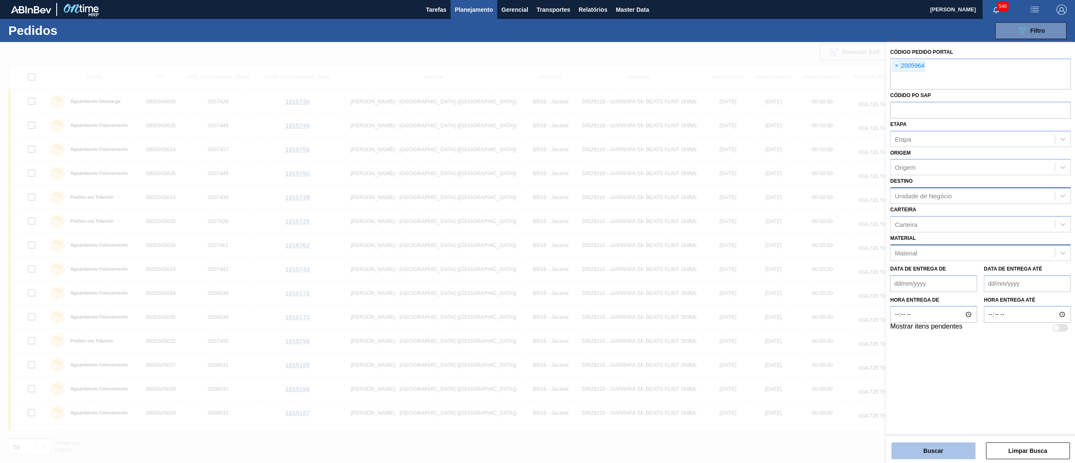
click at [952, 449] on button "Buscar" at bounding box center [934, 450] width 84 height 17
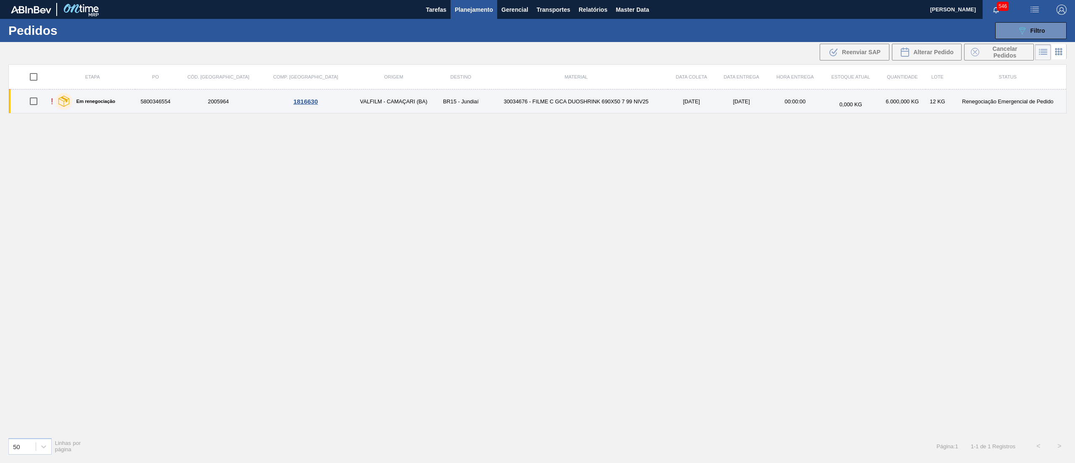
click at [568, 105] on td "30034676 - FILME C GCA DUOSHRINK 690X50 7 99 NIV25" at bounding box center [576, 101] width 183 height 24
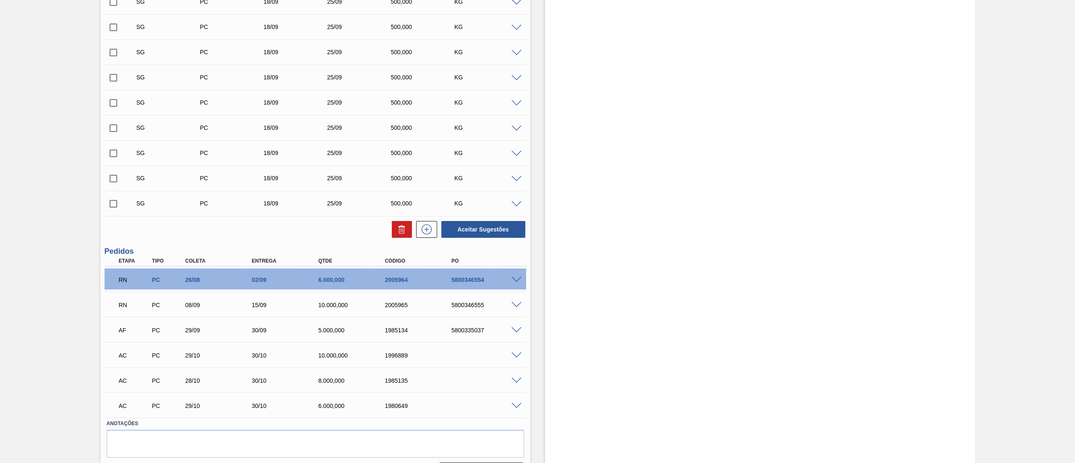
scroll to position [1328, 0]
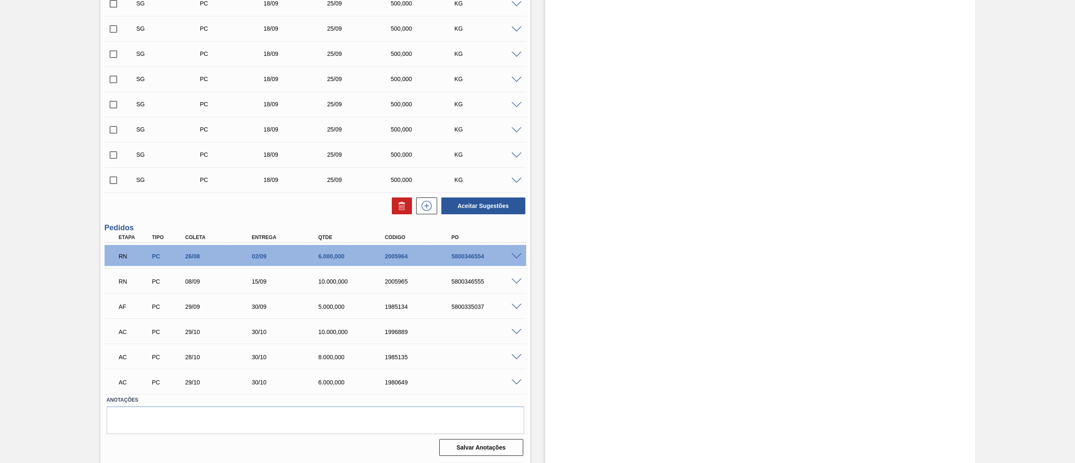
click at [518, 255] on span at bounding box center [517, 256] width 10 height 6
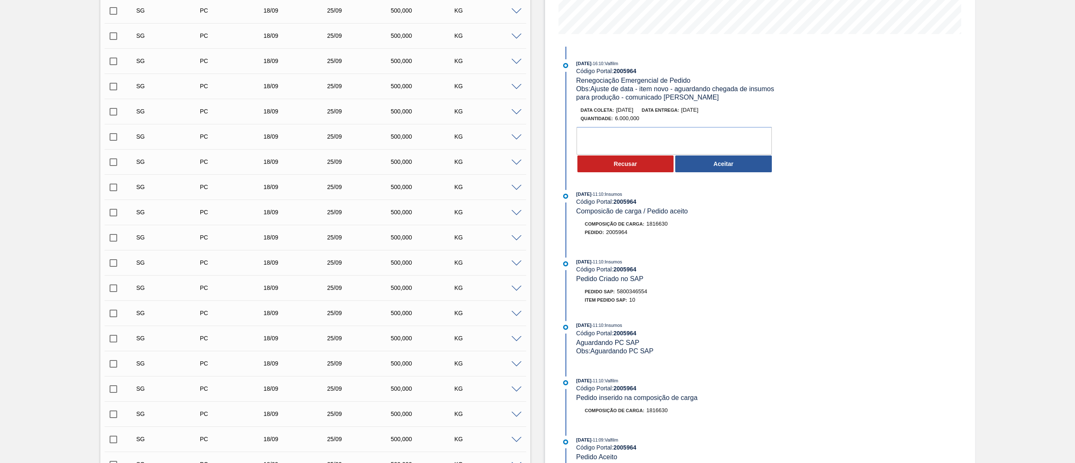
scroll to position [68, 0]
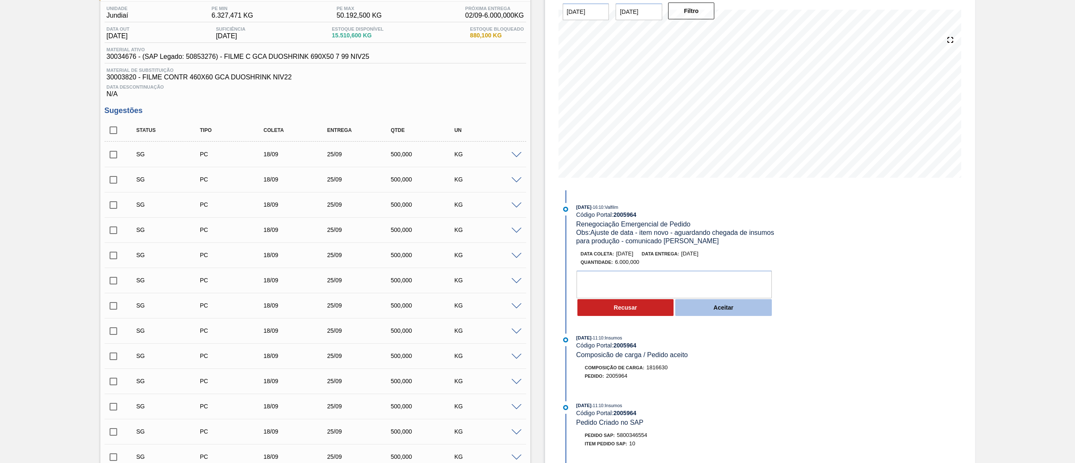
click at [736, 305] on button "Aceitar" at bounding box center [723, 307] width 97 height 17
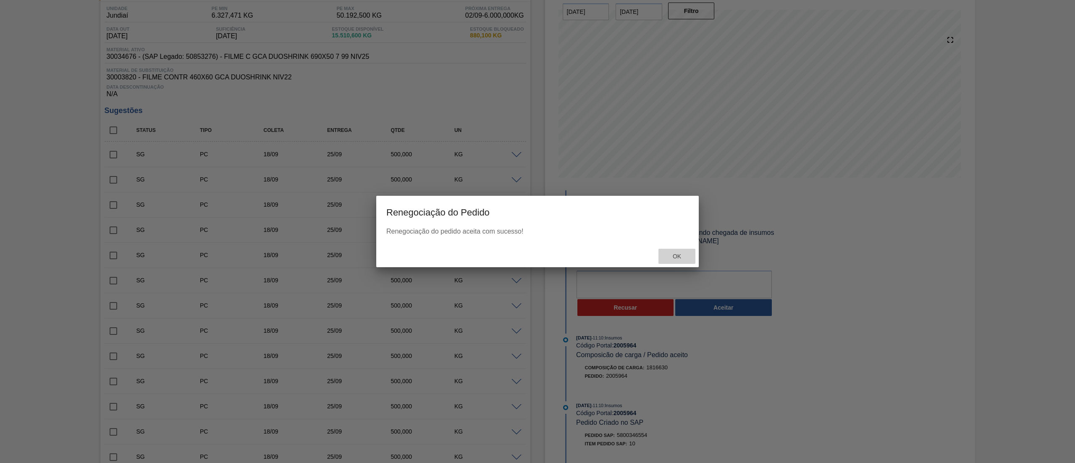
click at [675, 250] on div "Ok" at bounding box center [677, 257] width 37 height 16
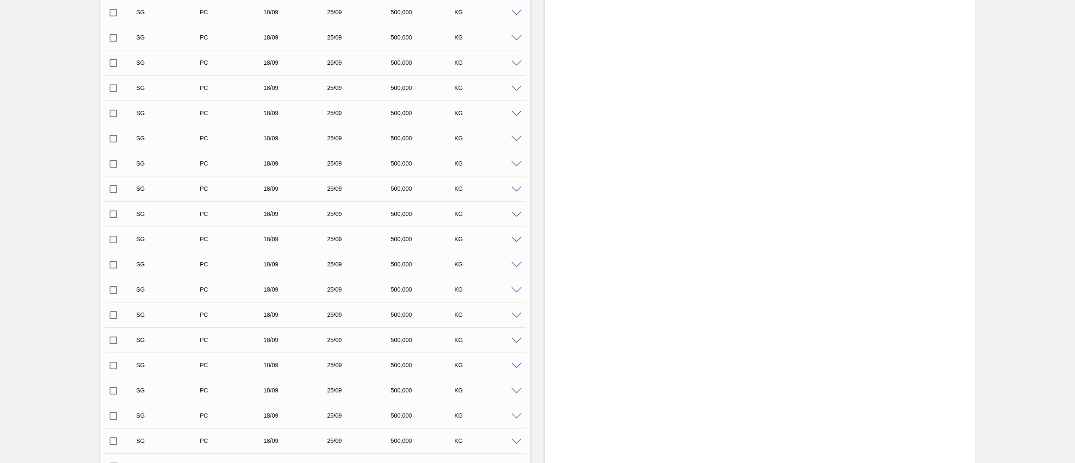
scroll to position [1328, 0]
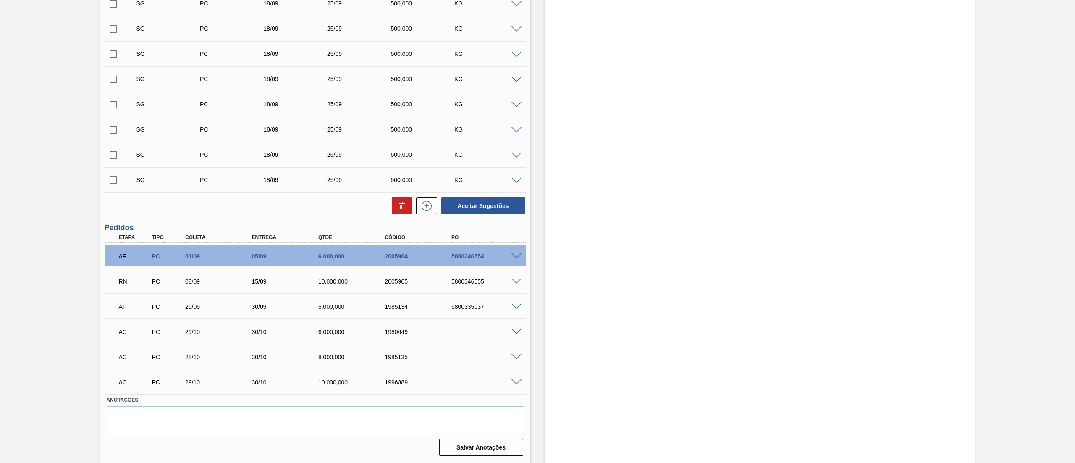
click at [513, 281] on span at bounding box center [517, 281] width 10 height 6
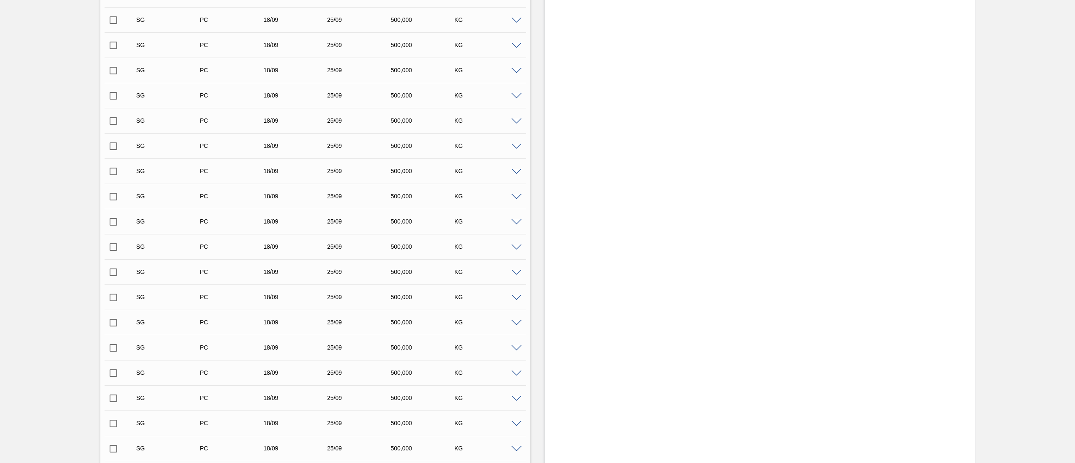
scroll to position [68, 0]
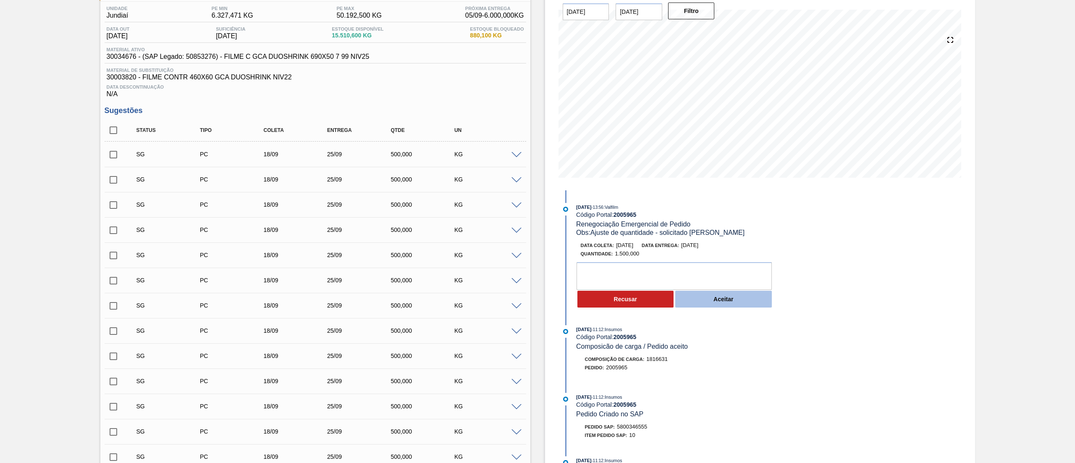
click at [736, 299] on button "Aceitar" at bounding box center [723, 299] width 97 height 17
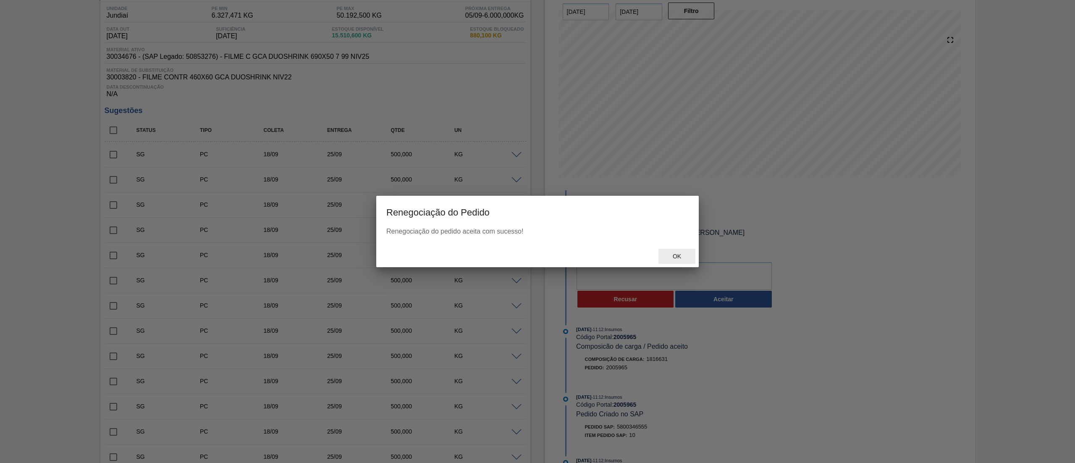
click at [664, 255] on div "Ok" at bounding box center [677, 257] width 37 height 16
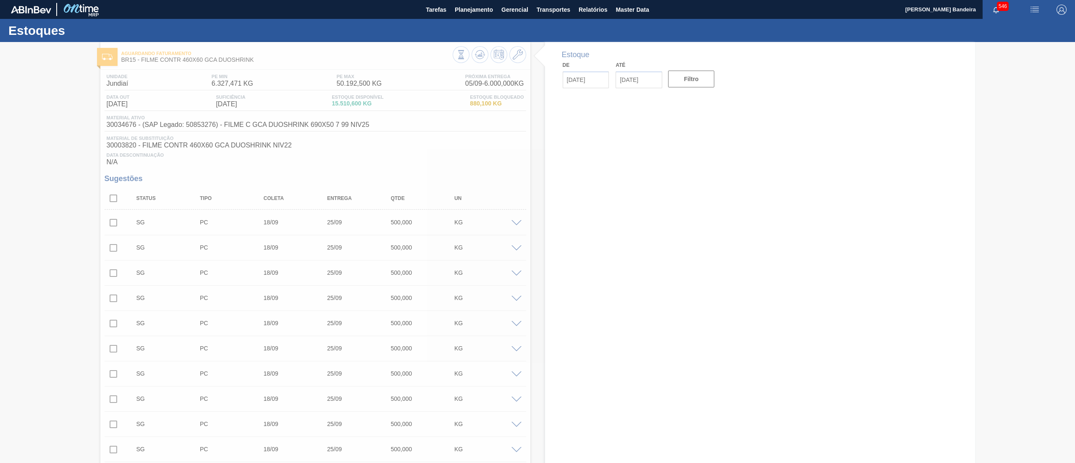
type input "[DATE]"
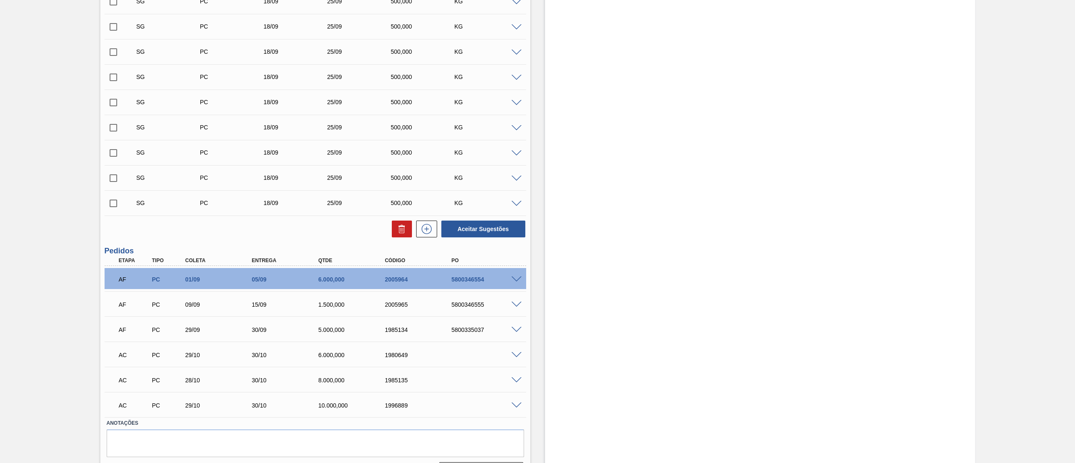
scroll to position [1328, 0]
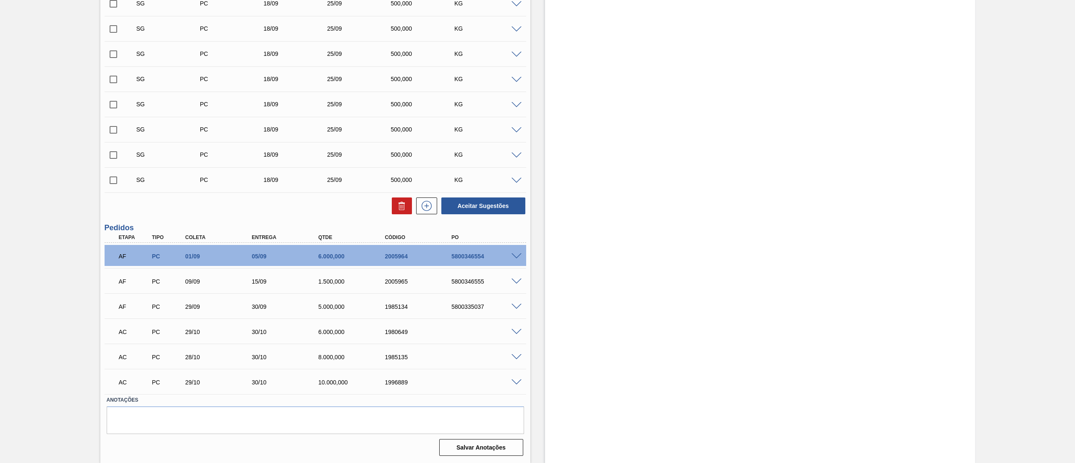
click at [513, 334] on span at bounding box center [517, 332] width 10 height 6
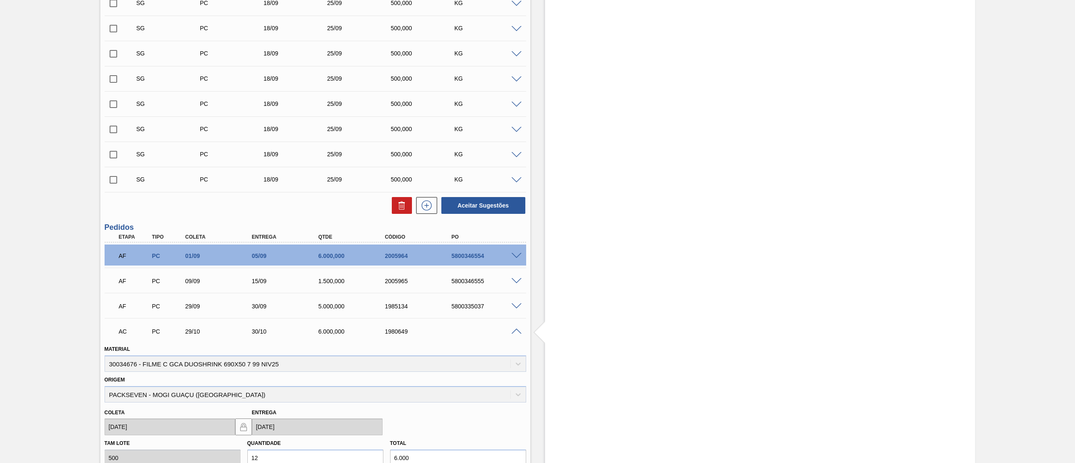
click at [513, 334] on span at bounding box center [517, 331] width 10 height 6
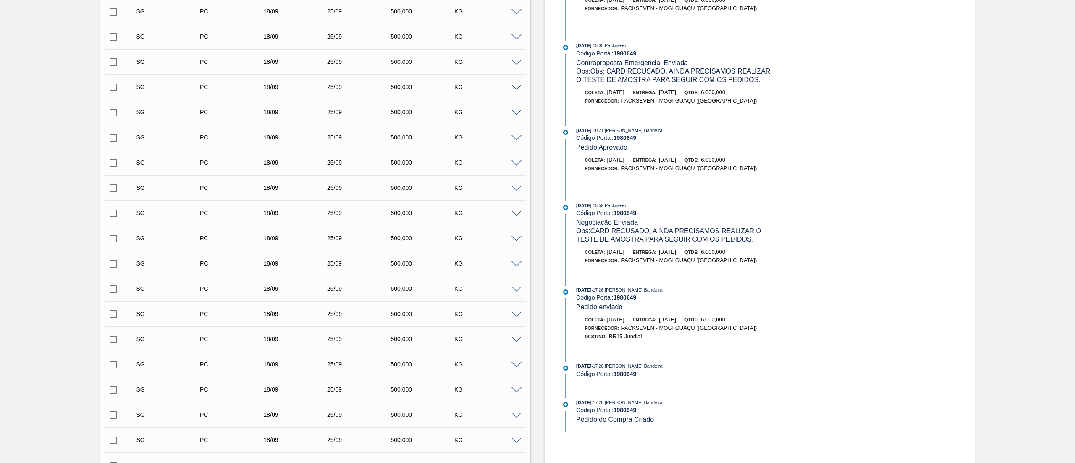
scroll to position [0, 0]
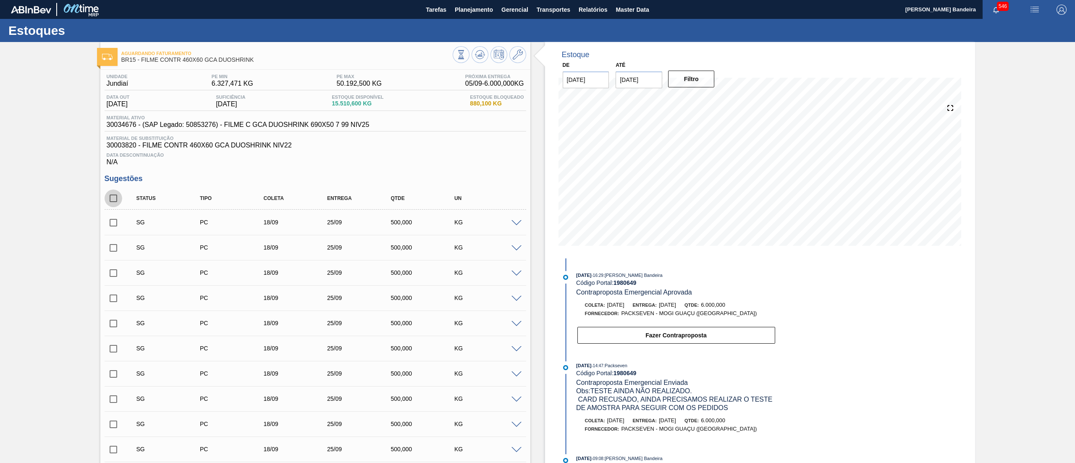
click at [111, 196] on input "checkbox" at bounding box center [114, 198] width 18 height 18
checkbox input "true"
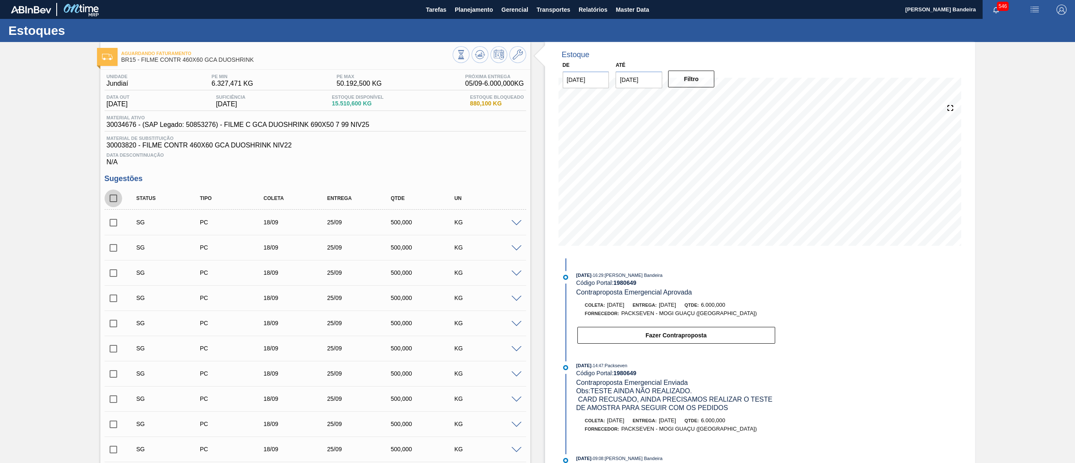
checkbox input "true"
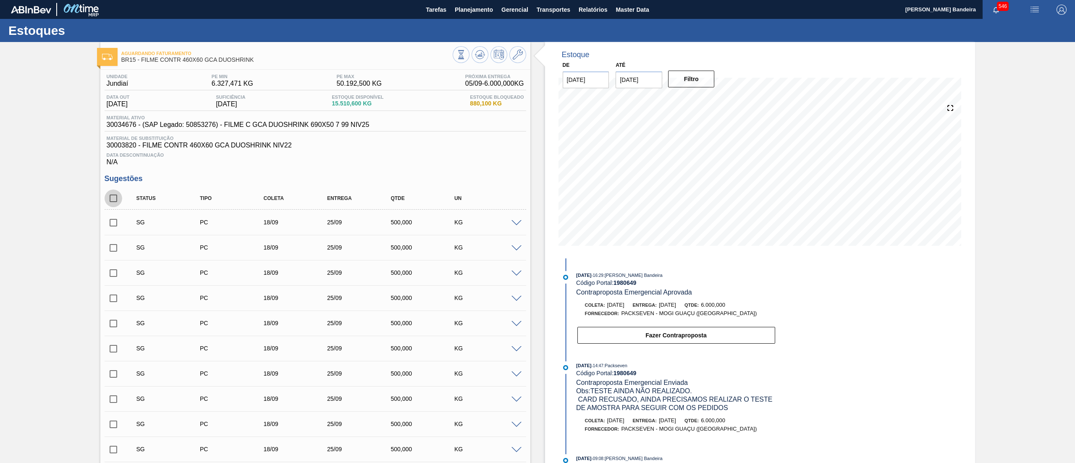
checkbox input "true"
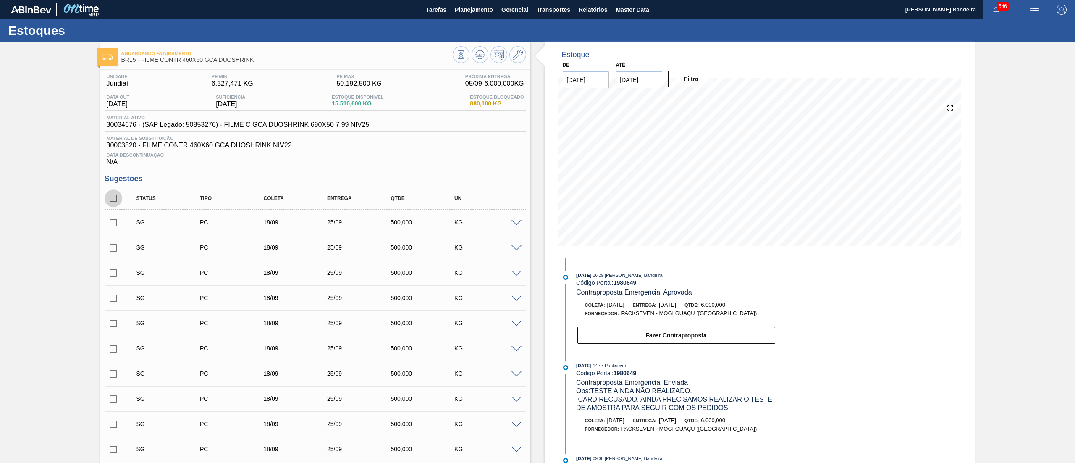
checkbox input "true"
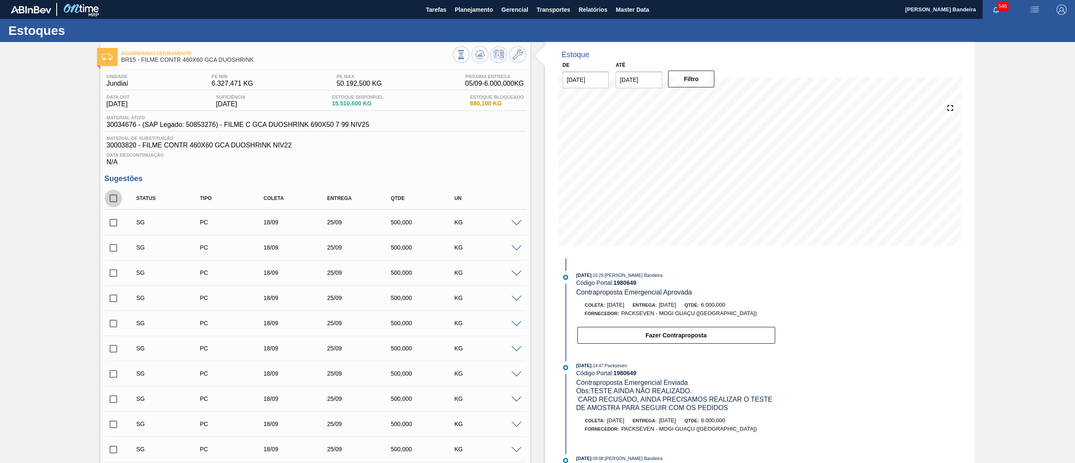
checkbox input "true"
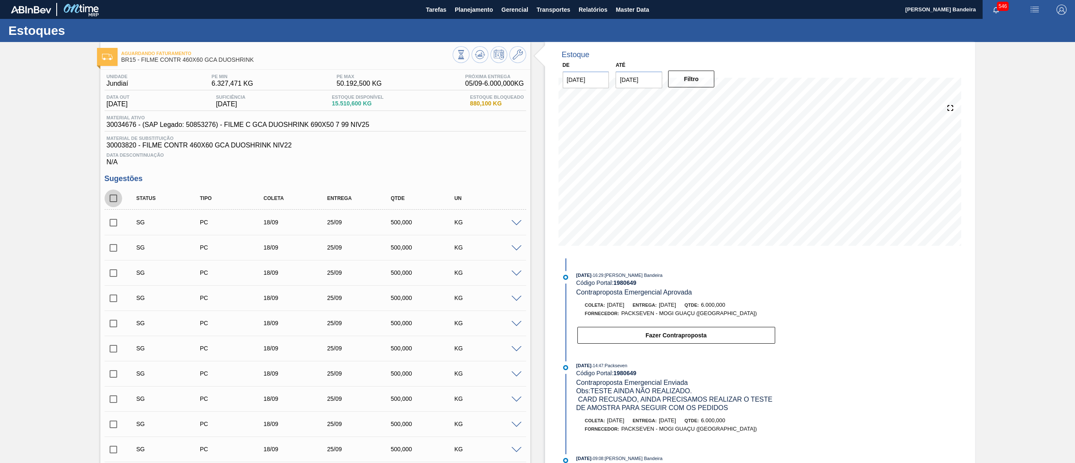
checkbox input "true"
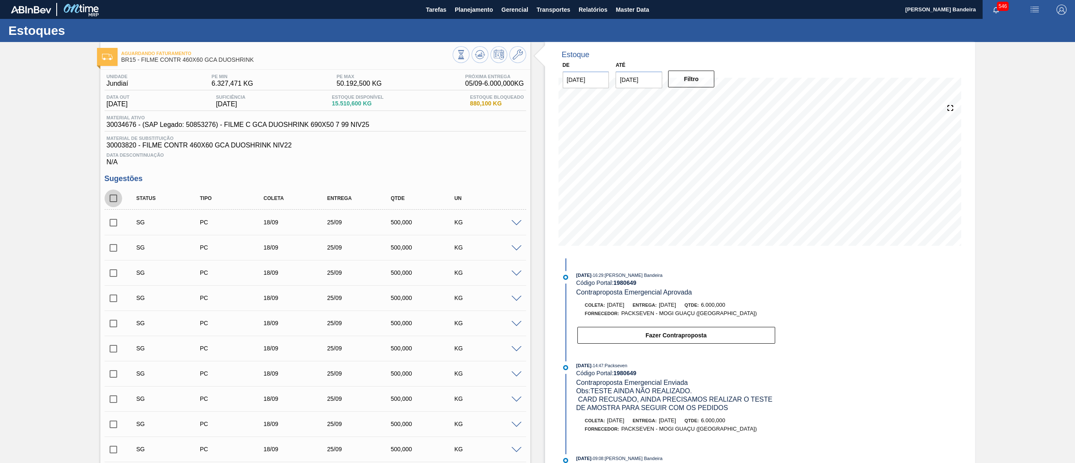
checkbox input "true"
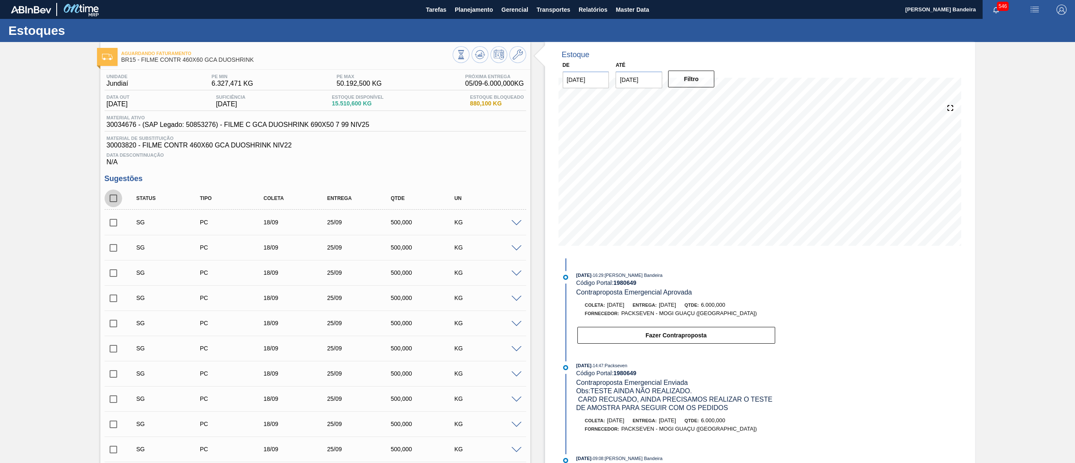
checkbox input "true"
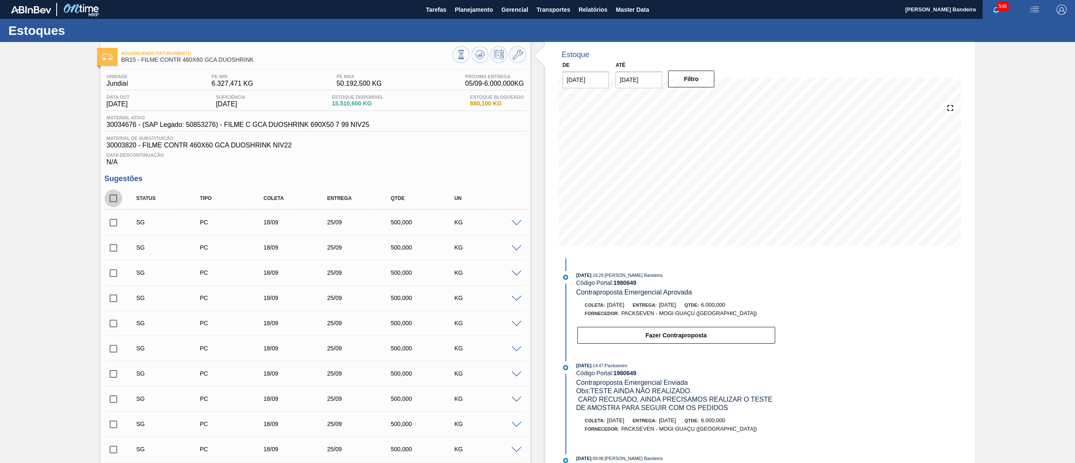
checkbox input "true"
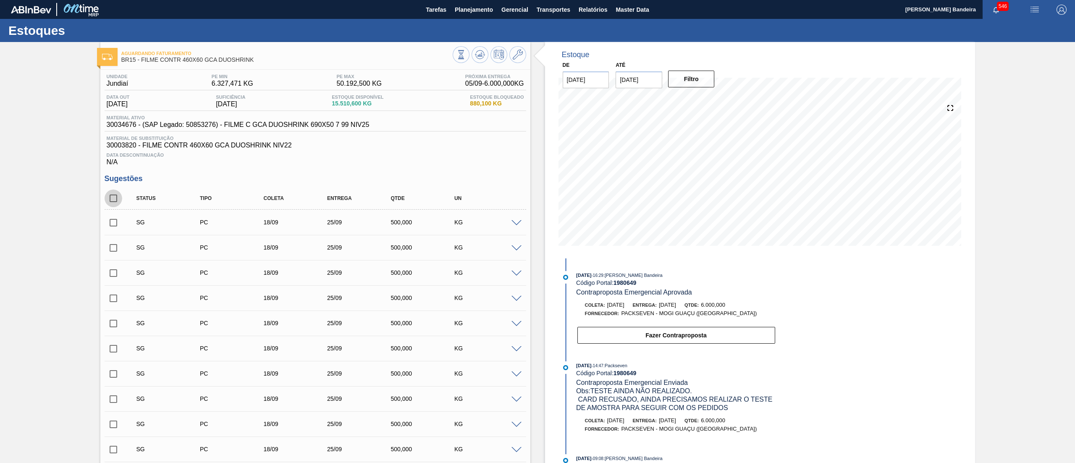
checkbox input "true"
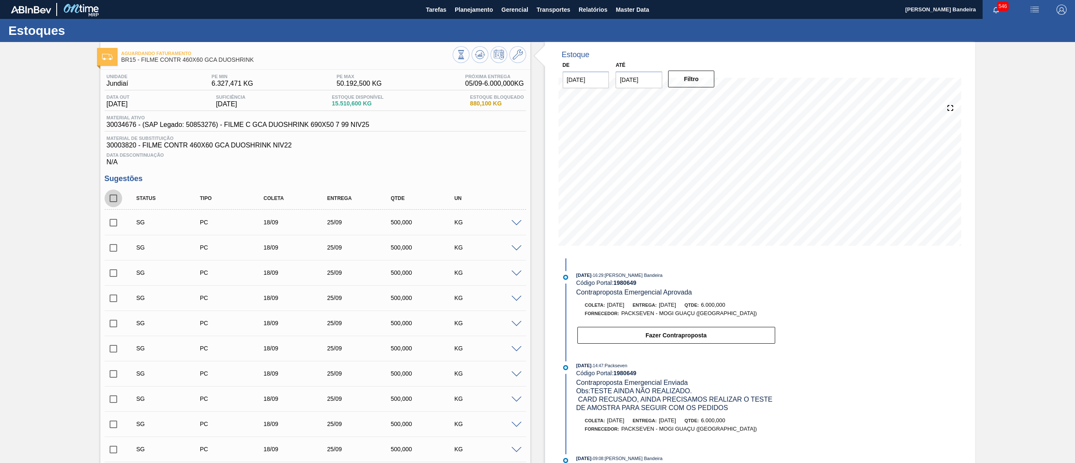
checkbox input "true"
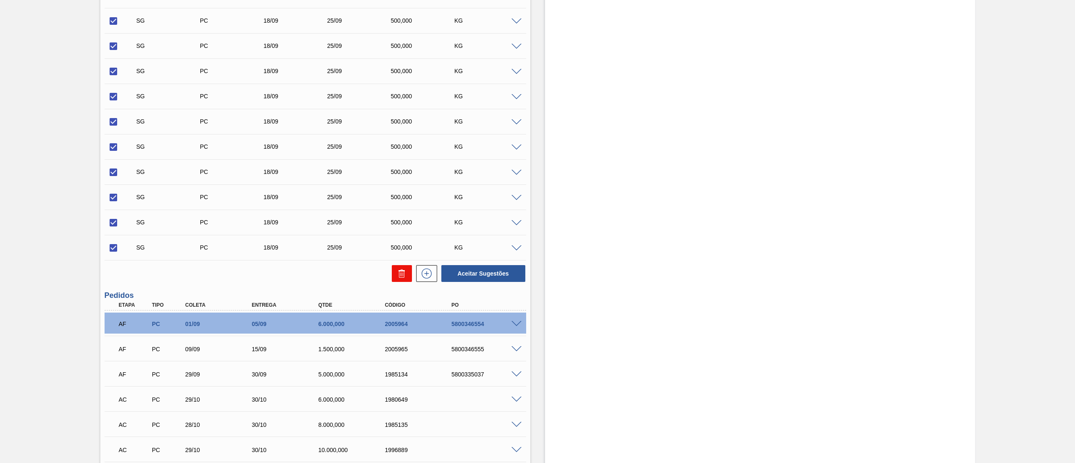
click at [403, 280] on button at bounding box center [402, 273] width 20 height 17
checkbox input "false"
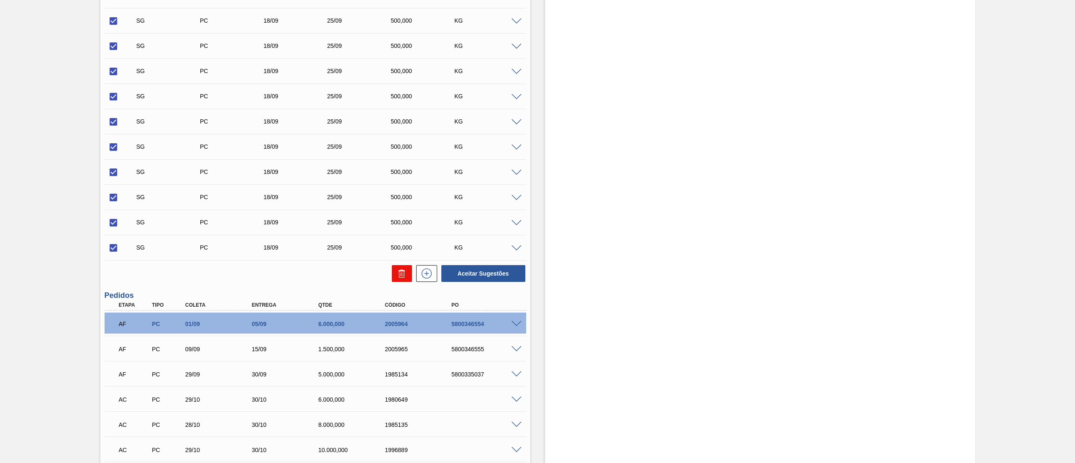
checkbox input "false"
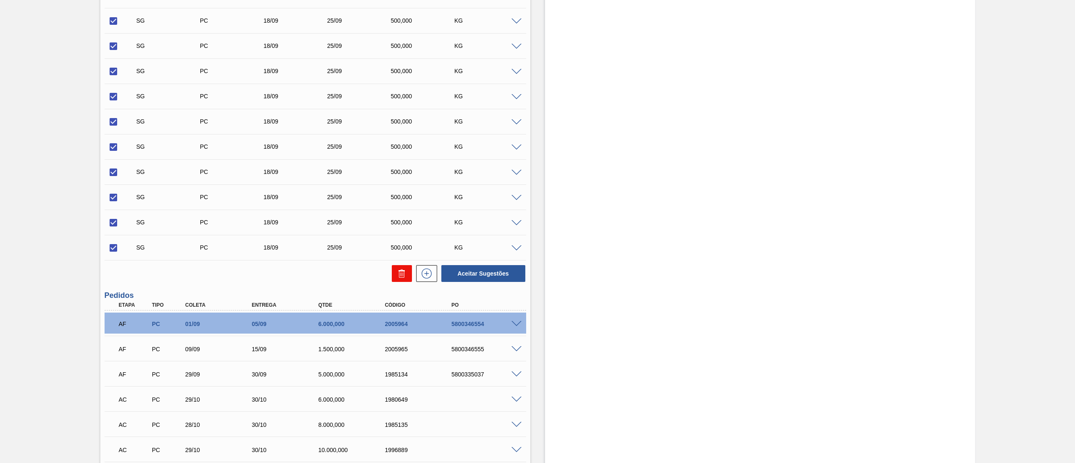
checkbox input "false"
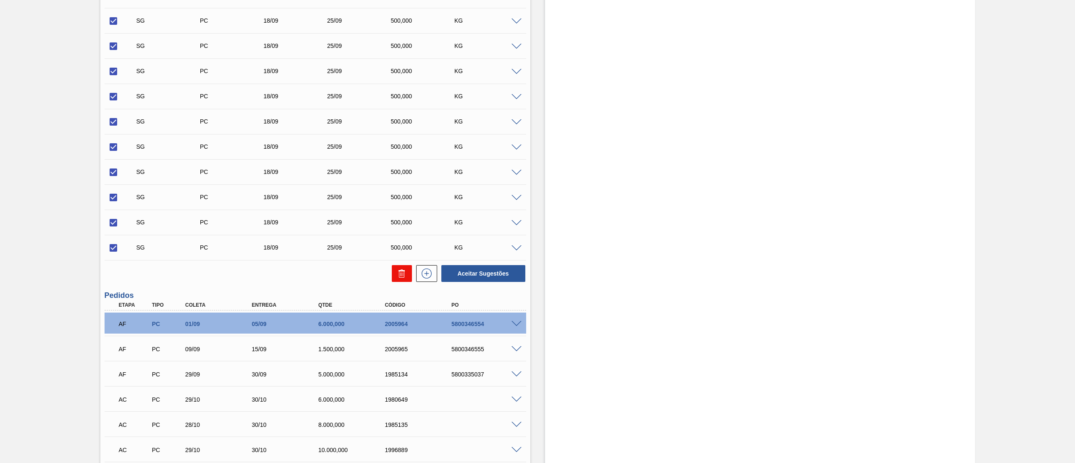
checkbox input "false"
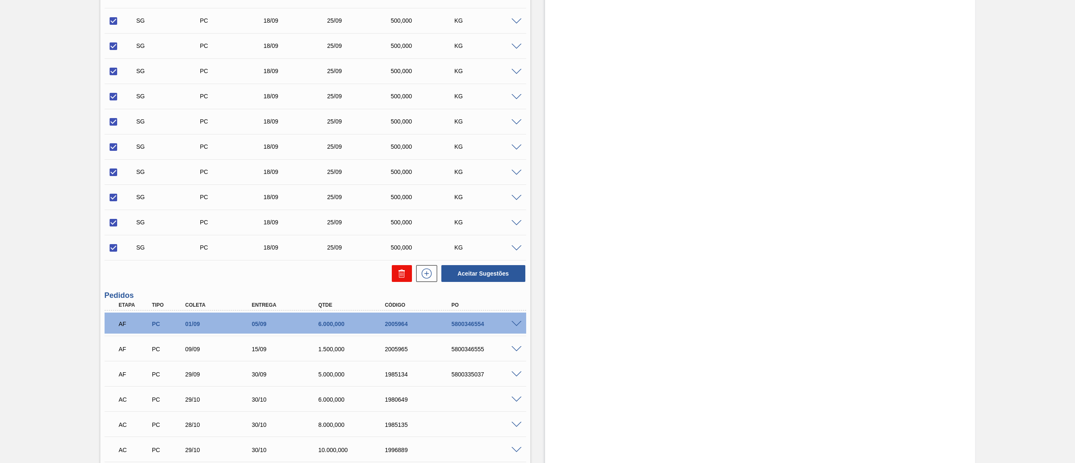
checkbox input "false"
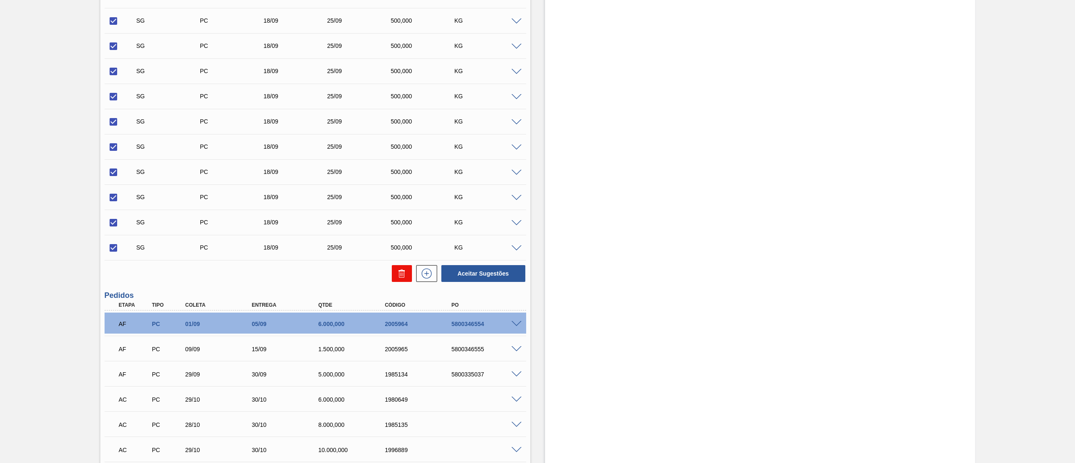
checkbox input "false"
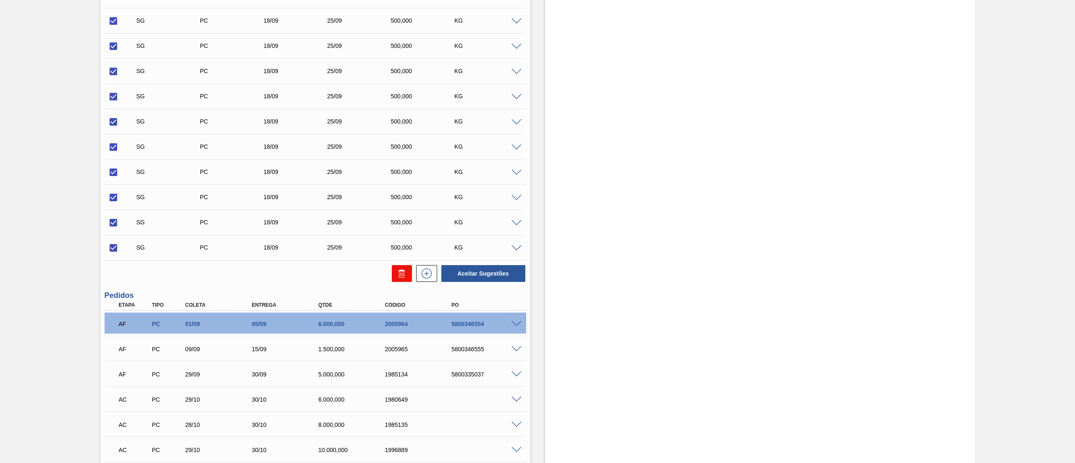
checkbox input "false"
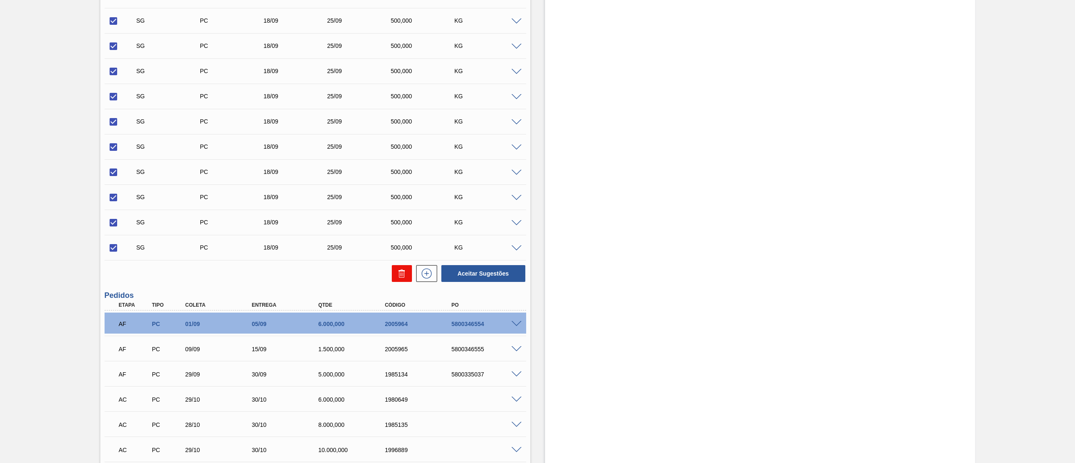
checkbox input "false"
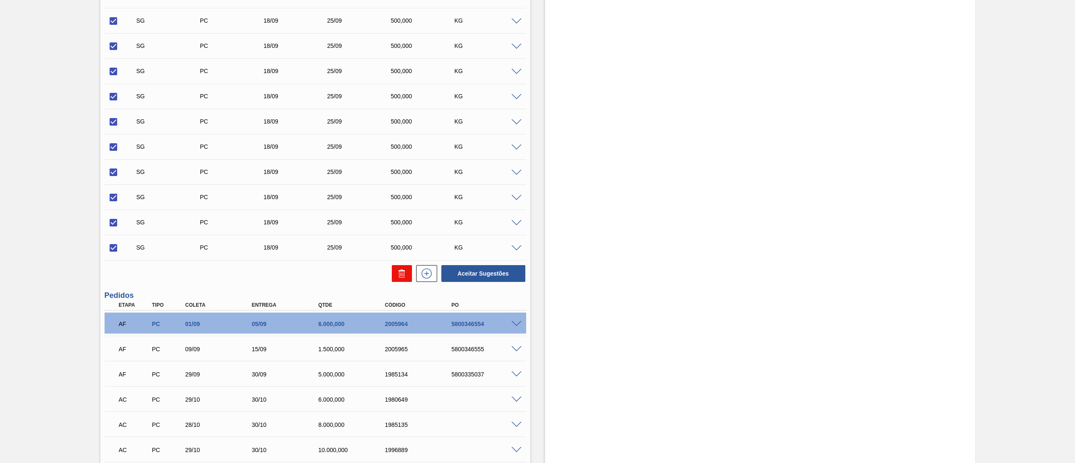
checkbox input "false"
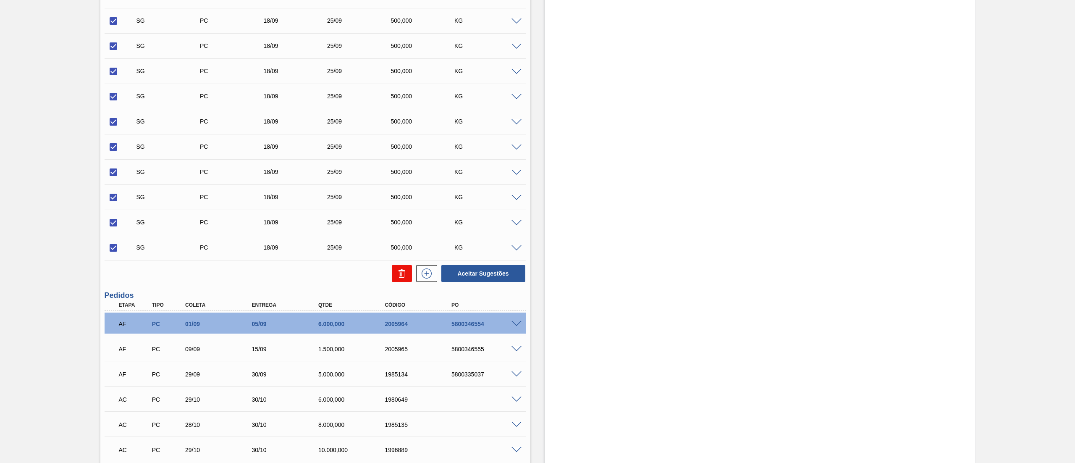
checkbox input "false"
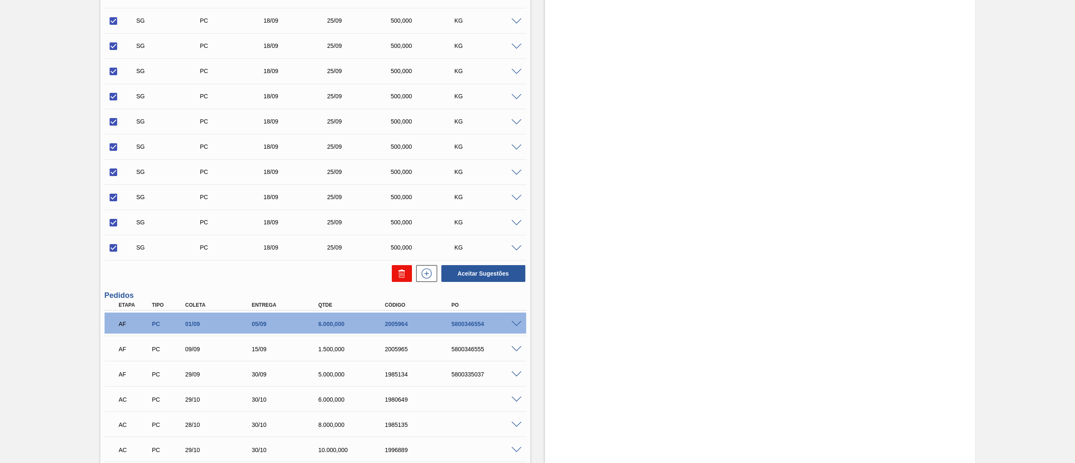
checkbox input "false"
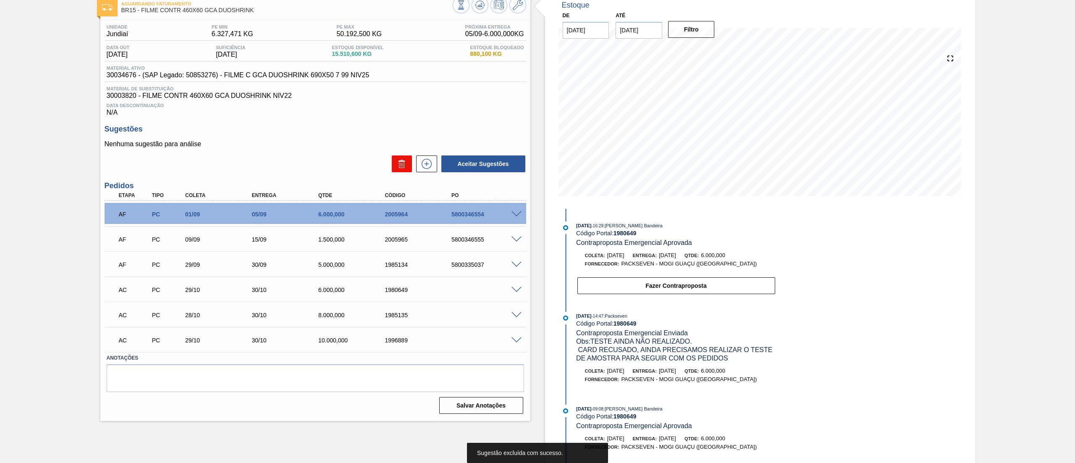
scroll to position [0, 0]
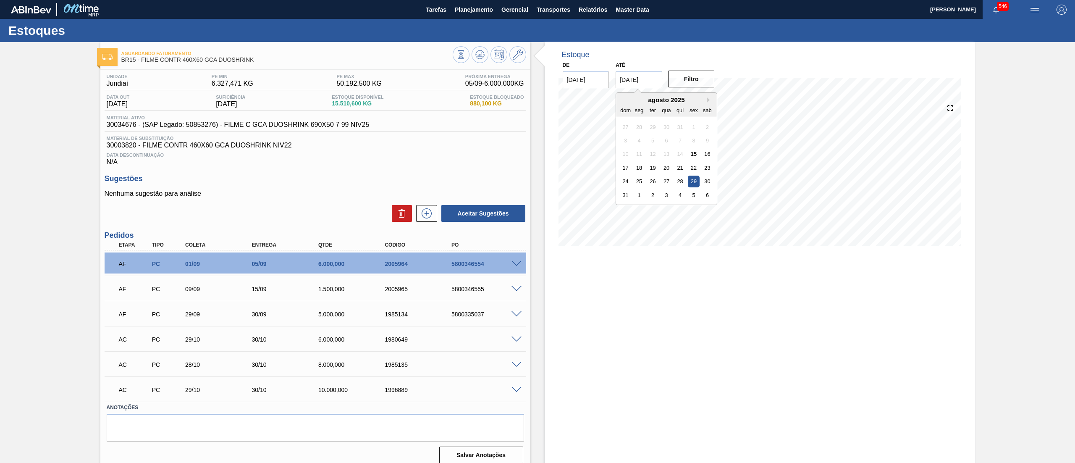
click at [647, 71] on input "[DATE]" at bounding box center [639, 79] width 47 height 17
click at [710, 100] on button "Next Month" at bounding box center [710, 100] width 6 height 6
click at [706, 184] on div "4" at bounding box center [707, 181] width 11 height 11
type input "[DATE]"
click at [702, 85] on button "Filtro" at bounding box center [691, 79] width 47 height 17
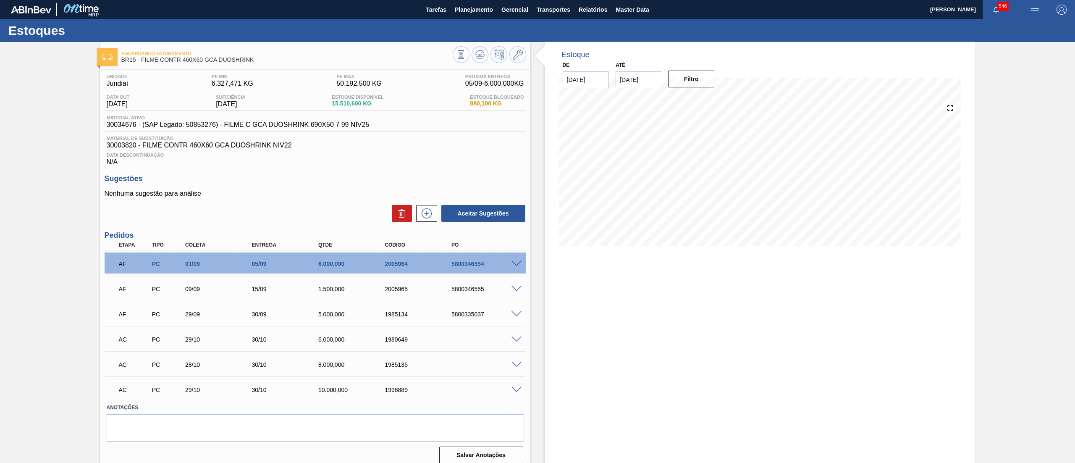
click at [513, 263] on span at bounding box center [517, 264] width 10 height 6
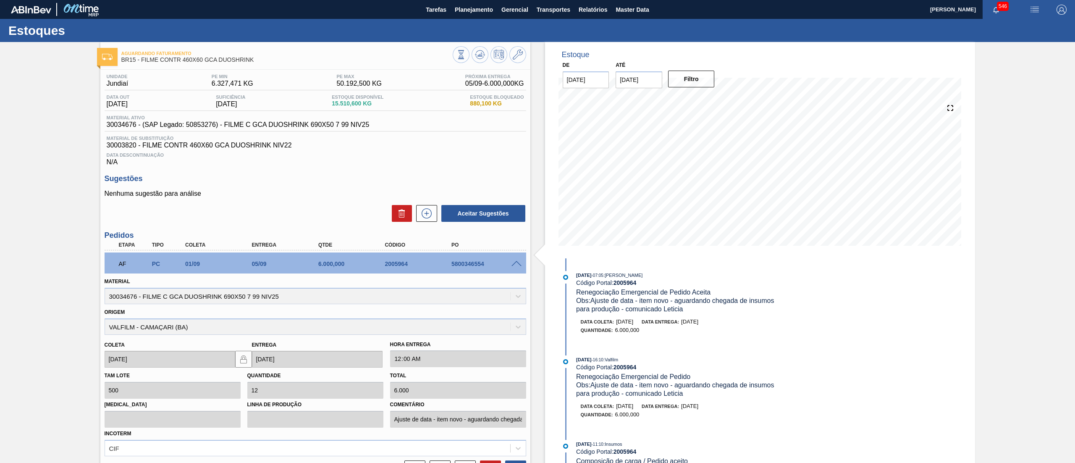
scroll to position [212, 0]
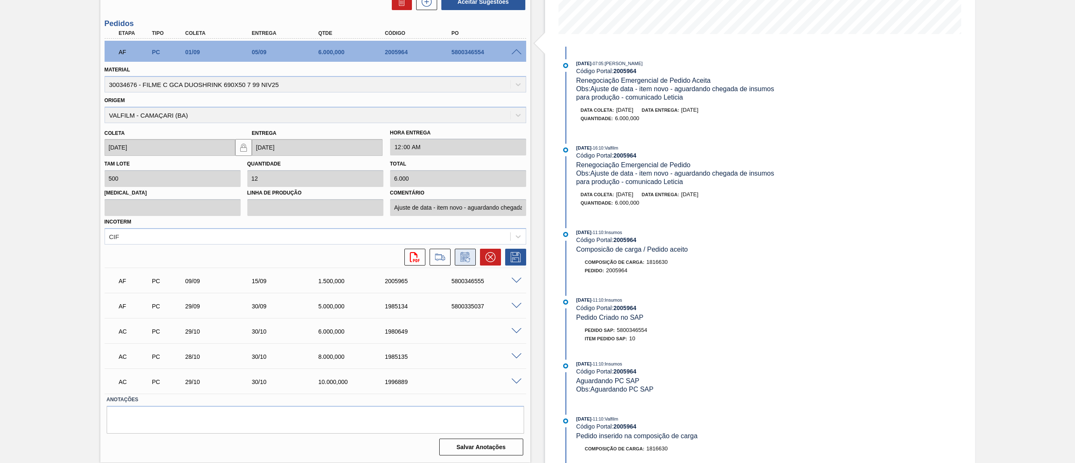
click at [466, 263] on button at bounding box center [465, 257] width 21 height 17
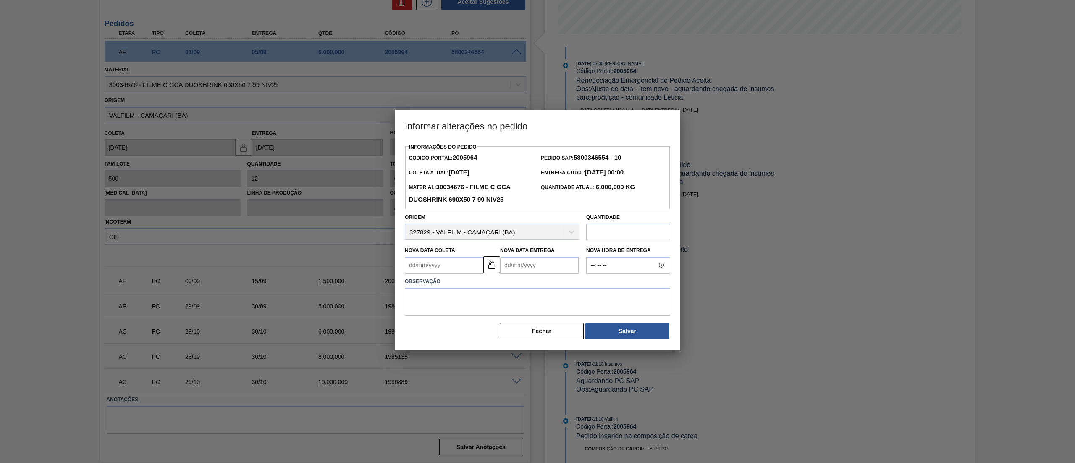
click at [607, 240] on input "text" at bounding box center [628, 231] width 84 height 17
type input "1.500"
click at [569, 310] on textarea at bounding box center [537, 302] width 265 height 28
type textarea "."
click at [607, 324] on div "Informações do Pedido Código Portal: 2005964 Pedido SAP: 5800346554 - 10 [PERSO…" at bounding box center [537, 240] width 265 height 199
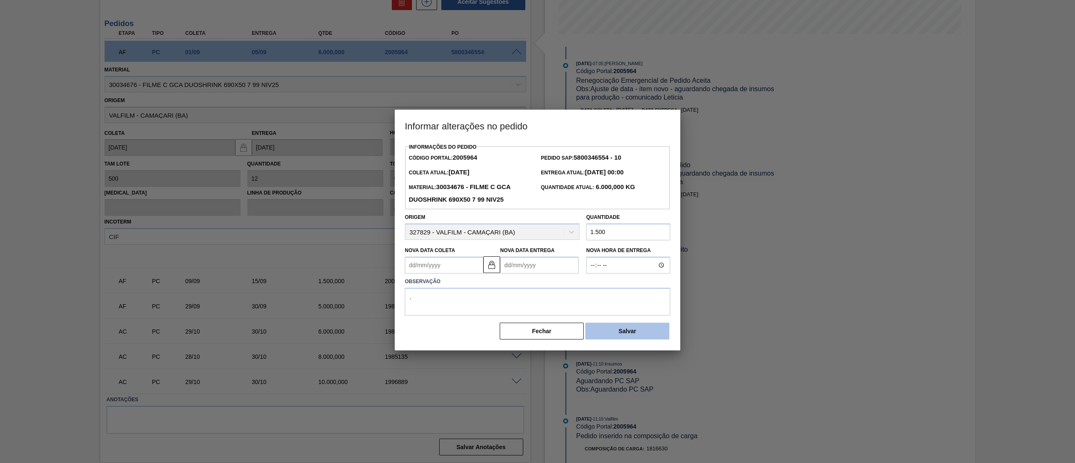
click at [612, 328] on button "Salvar" at bounding box center [628, 331] width 84 height 17
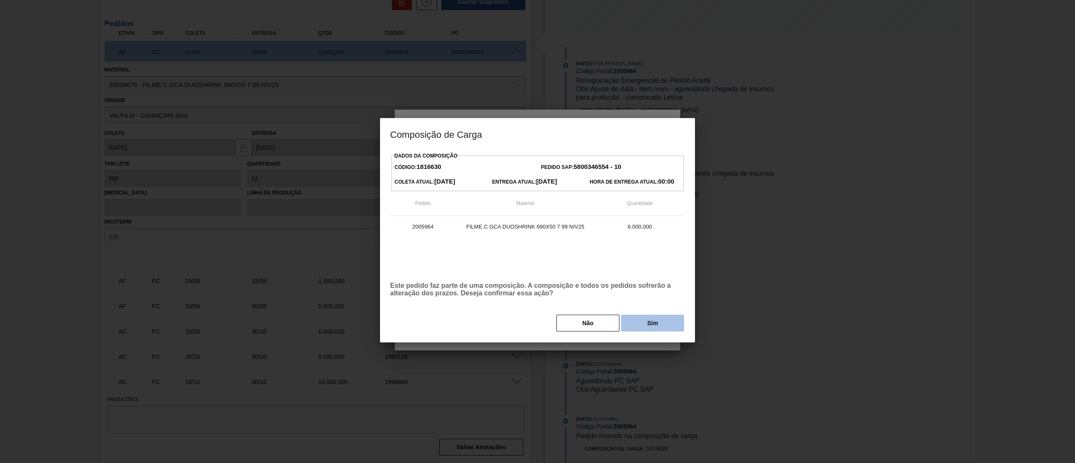
click at [649, 321] on button "Sim" at bounding box center [652, 323] width 63 height 17
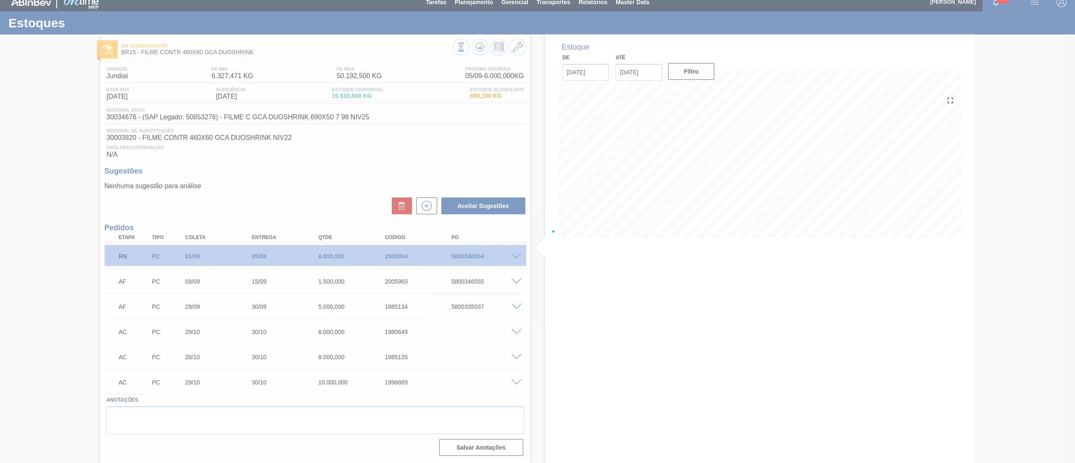
scroll to position [8, 0]
